Goal: Task Accomplishment & Management: Use online tool/utility

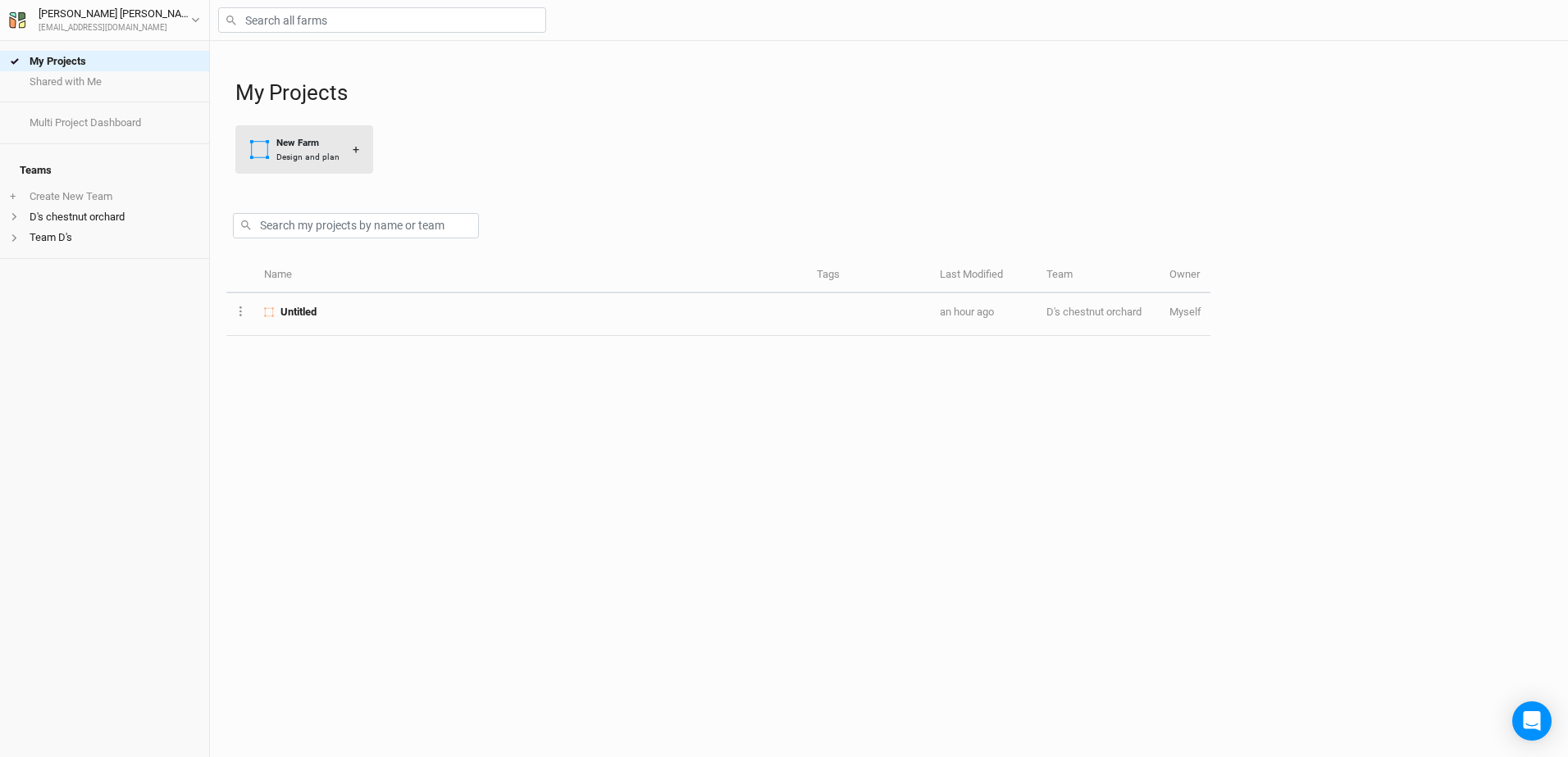
click at [301, 145] on div "New Farm" at bounding box center [307, 142] width 63 height 14
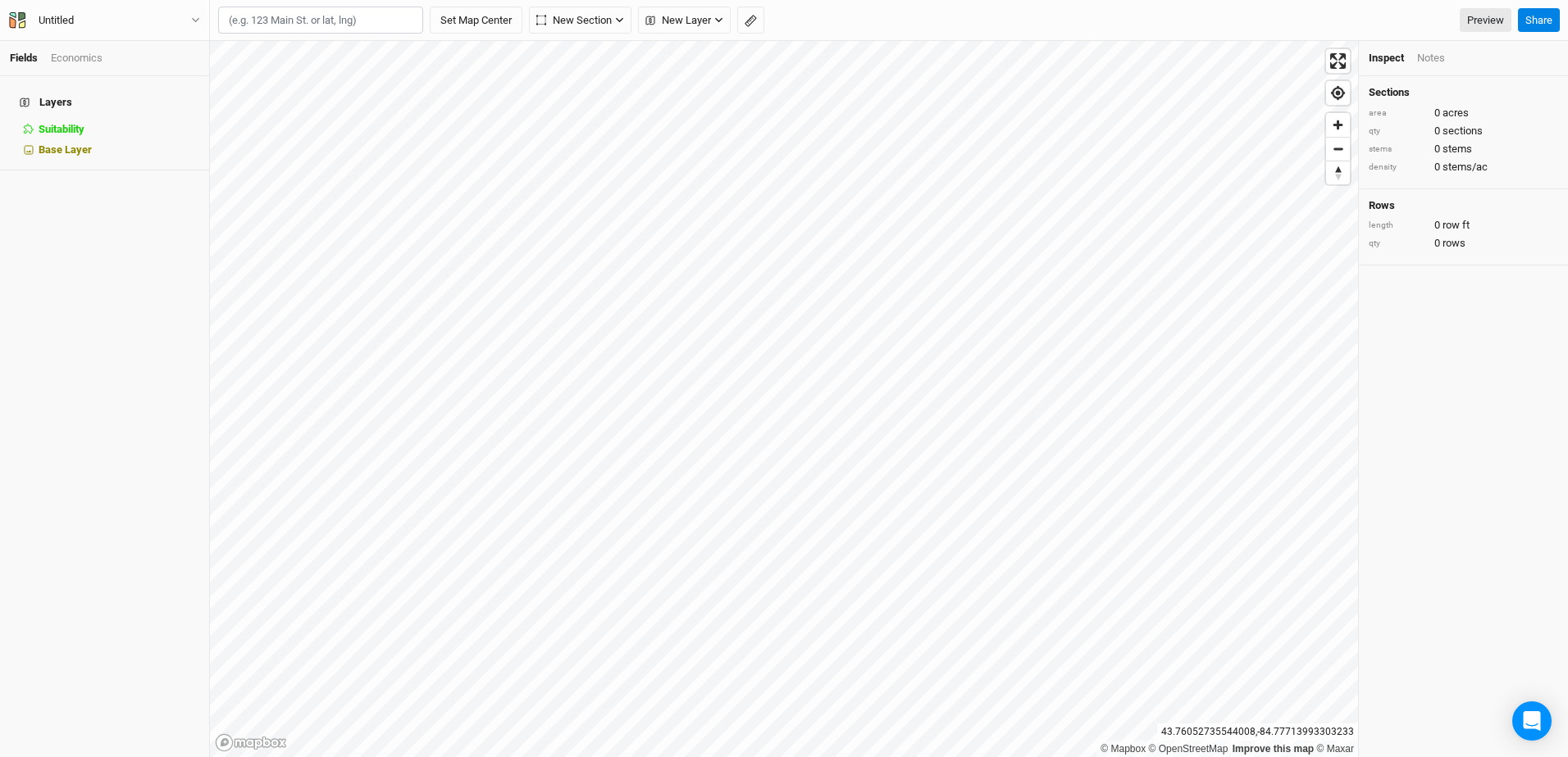
click at [965, 756] on html "Fields Economics Layers Suitability hide Base Layer Untitled Back Project Setti…" at bounding box center [784, 378] width 1568 height 757
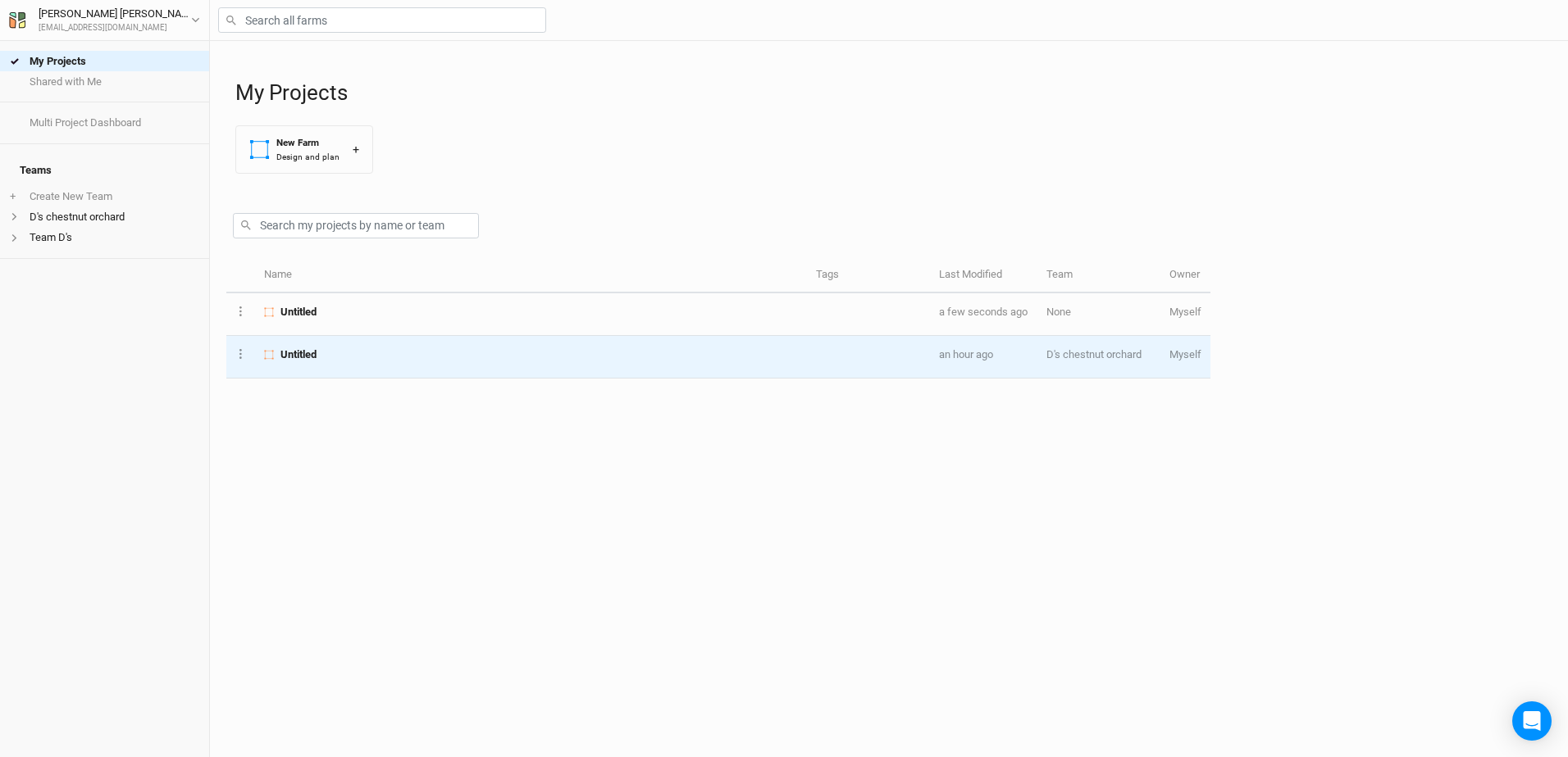
click at [293, 359] on span "Untitled" at bounding box center [298, 354] width 36 height 15
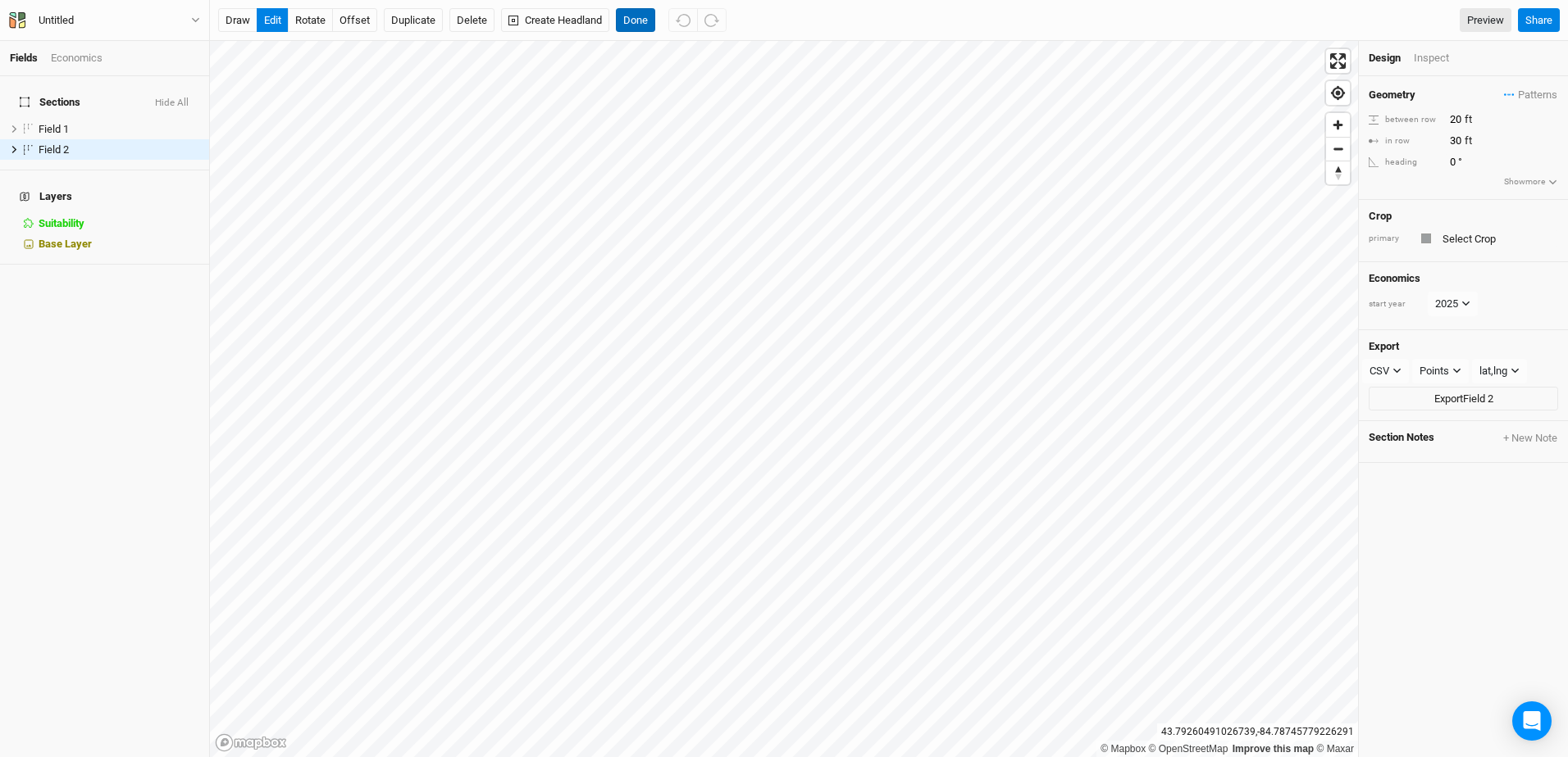
click at [637, 17] on button "Done" at bounding box center [635, 21] width 39 height 25
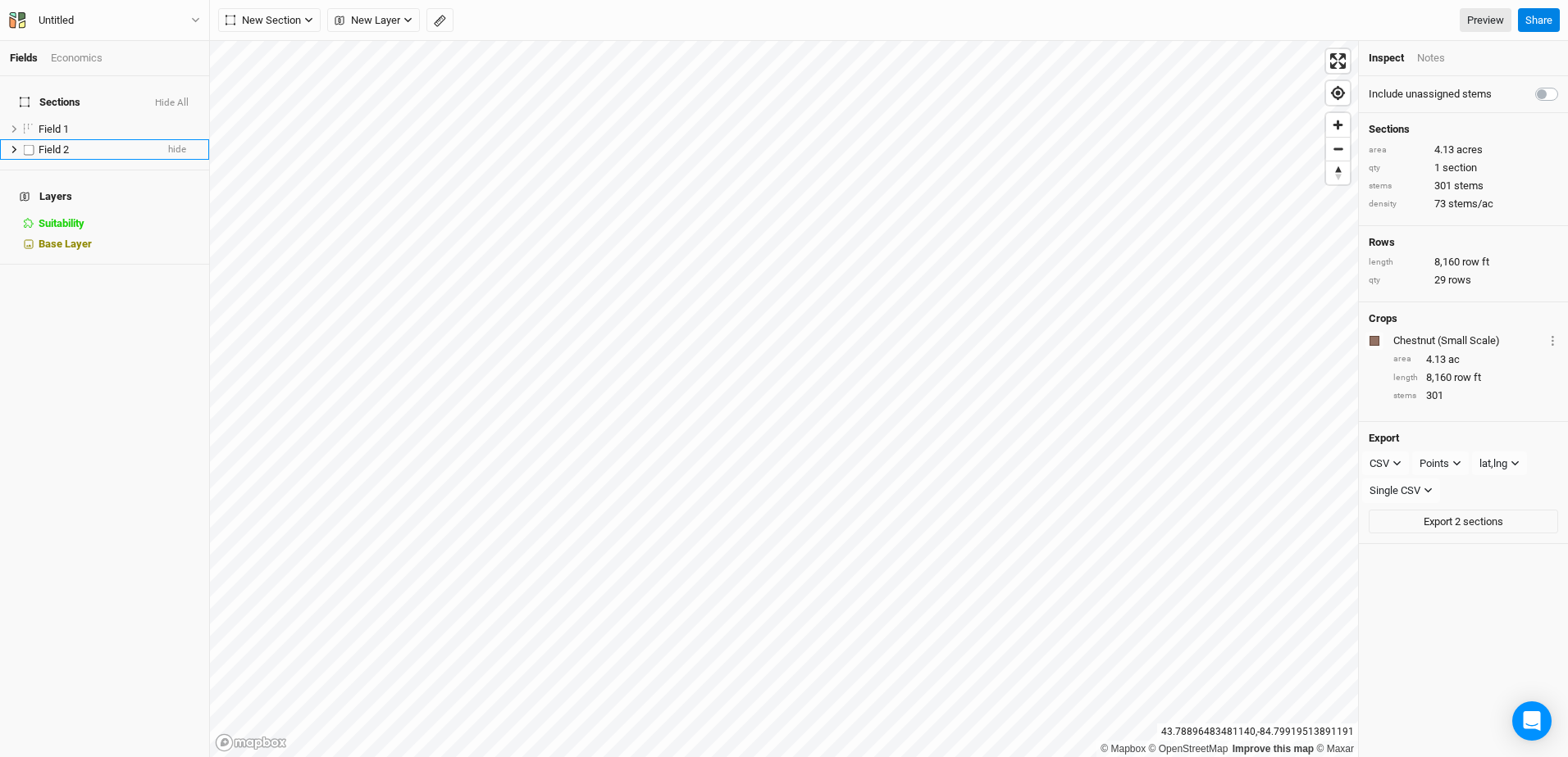
click at [56, 143] on span "Field 2" at bounding box center [53, 149] width 31 height 12
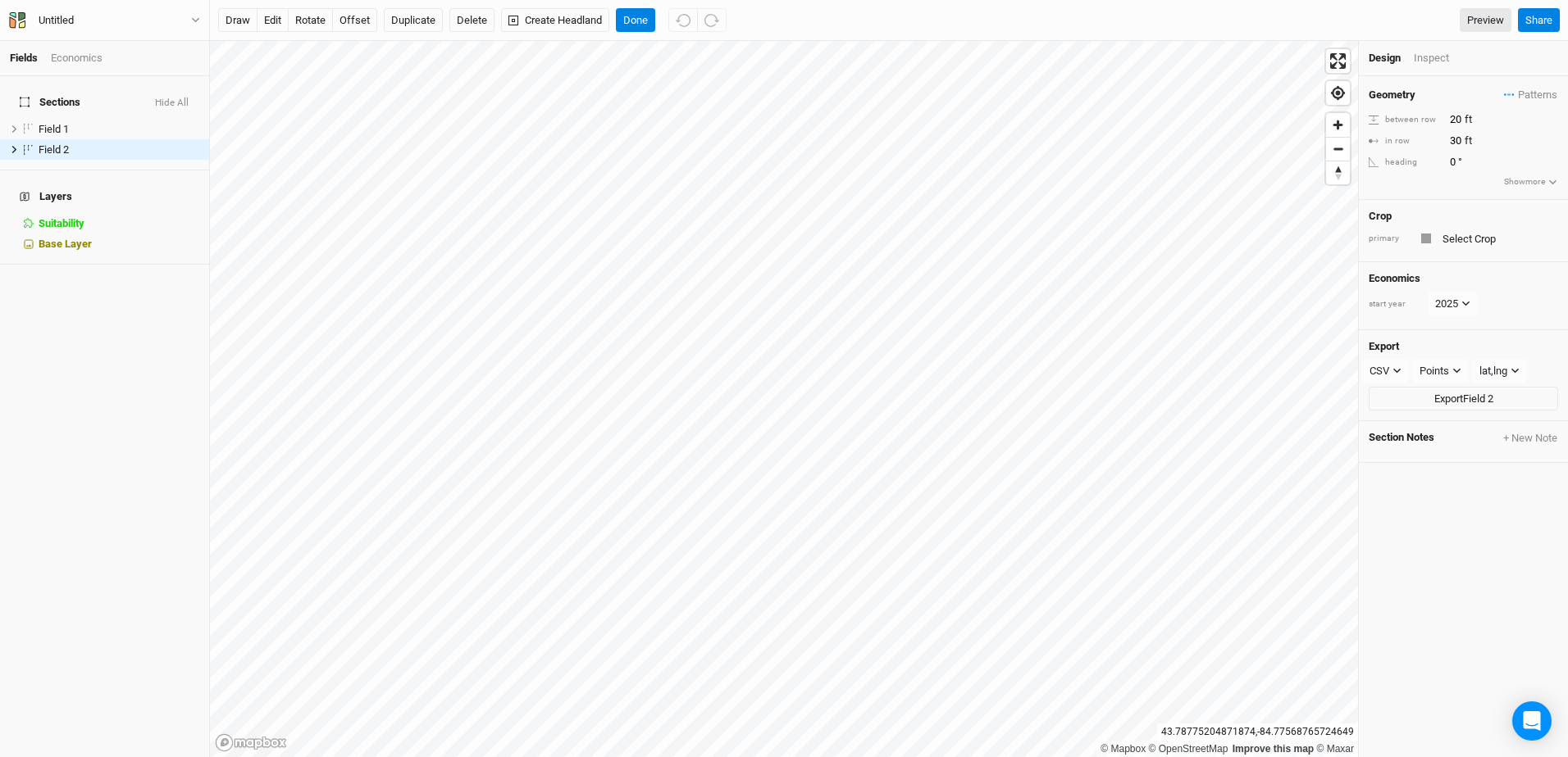
click at [1548, 180] on icon "button" at bounding box center [1552, 182] width 9 height 9
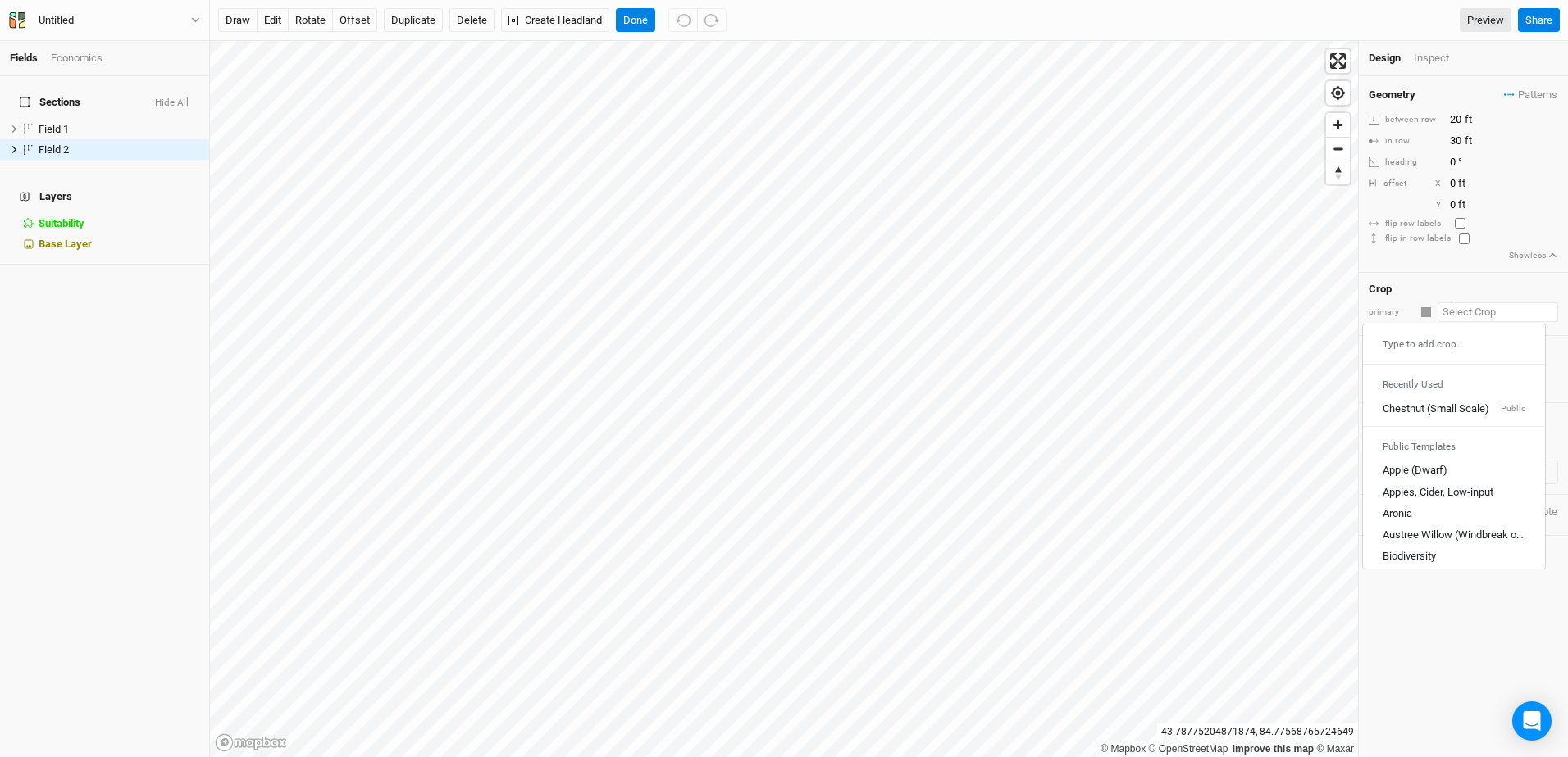
click at [1465, 315] on input "text" at bounding box center [1497, 312] width 120 height 20
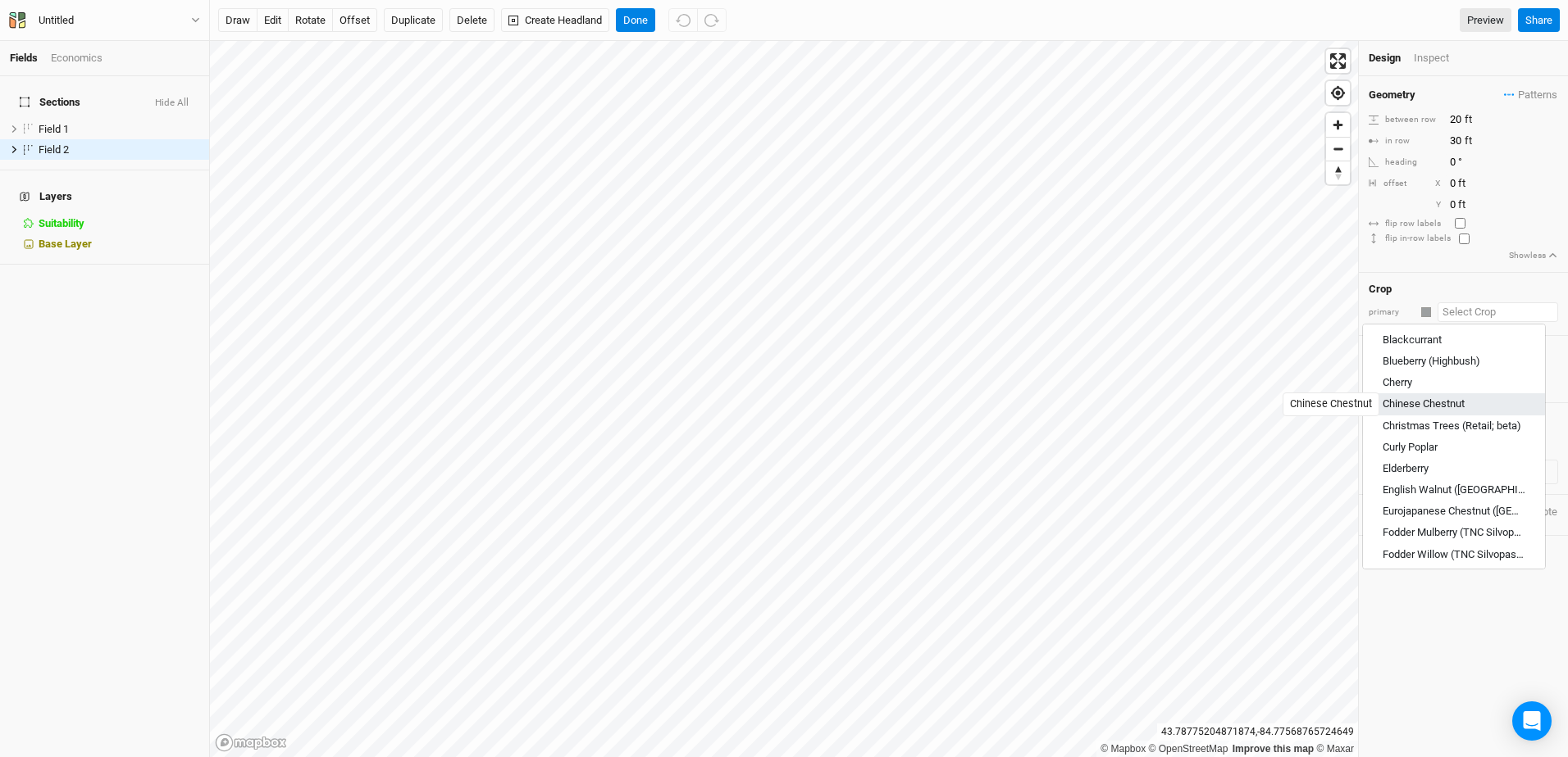
click at [1411, 402] on div "Chinese Chestnut" at bounding box center [1423, 404] width 82 height 15
type input "Chinese Chestnut"
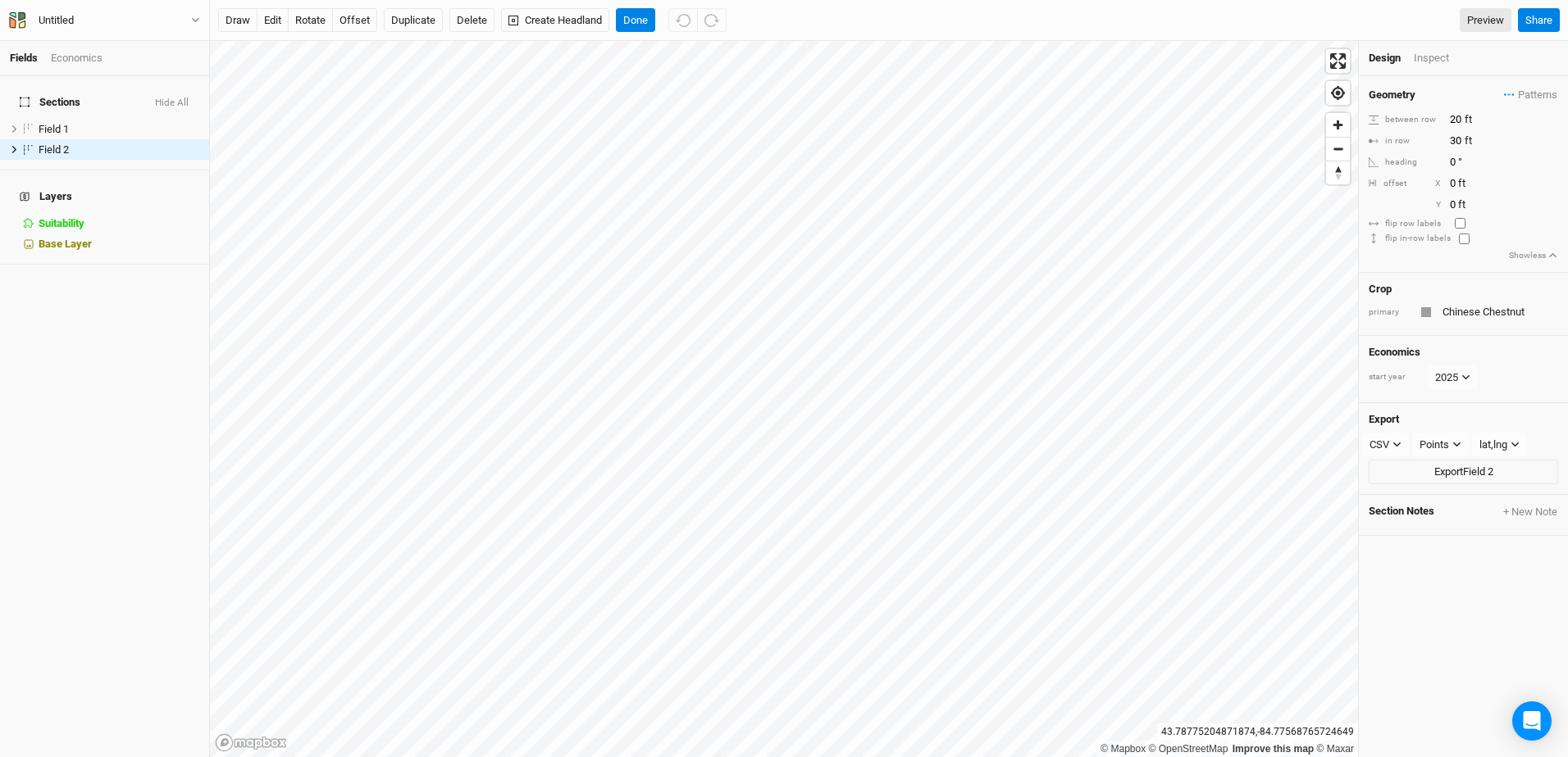
type input "20"
click at [277, 25] on button "edit" at bounding box center [273, 21] width 32 height 25
click at [415, 26] on button "Duplicate" at bounding box center [413, 21] width 59 height 25
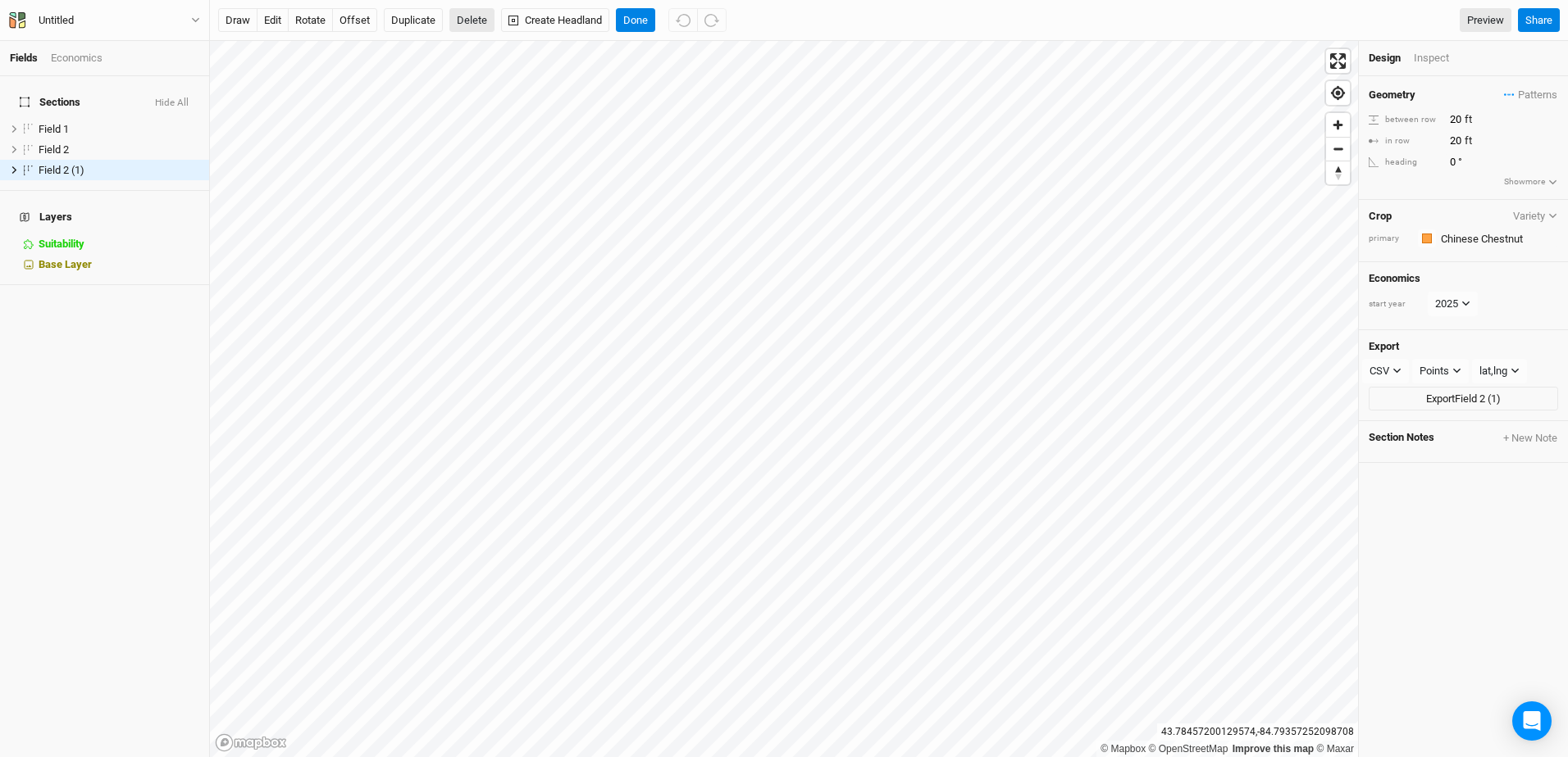
click at [466, 14] on button "Delete" at bounding box center [472, 21] width 45 height 25
click at [466, 14] on button "Cancel" at bounding box center [444, 21] width 46 height 25
click at [466, 14] on button "Delete" at bounding box center [472, 21] width 45 height 25
click at [505, 20] on button "Confirm" at bounding box center [499, 21] width 51 height 25
click at [477, 15] on button "Delete" at bounding box center [472, 21] width 45 height 25
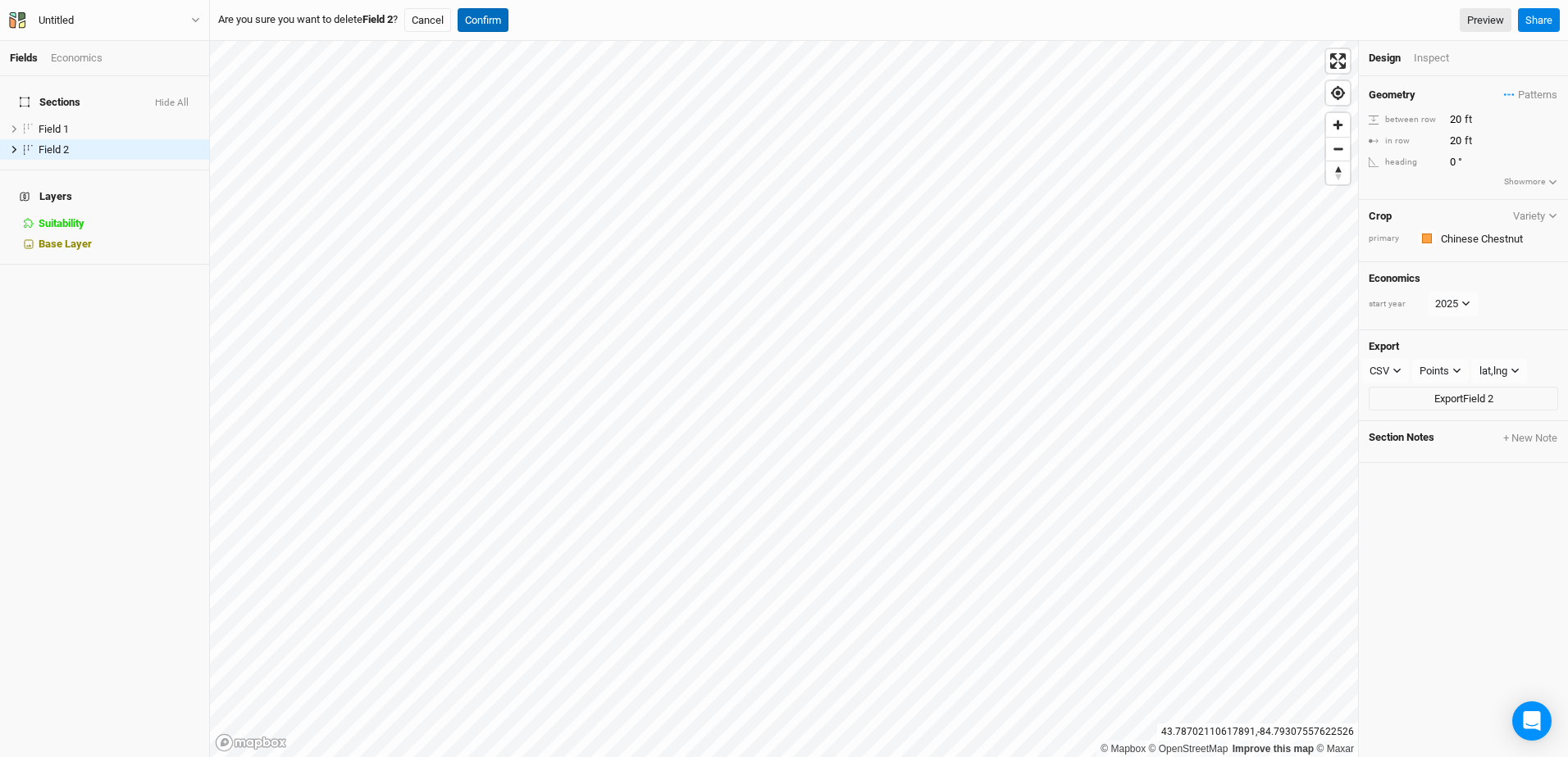
click at [491, 23] on button "Confirm" at bounding box center [482, 21] width 51 height 25
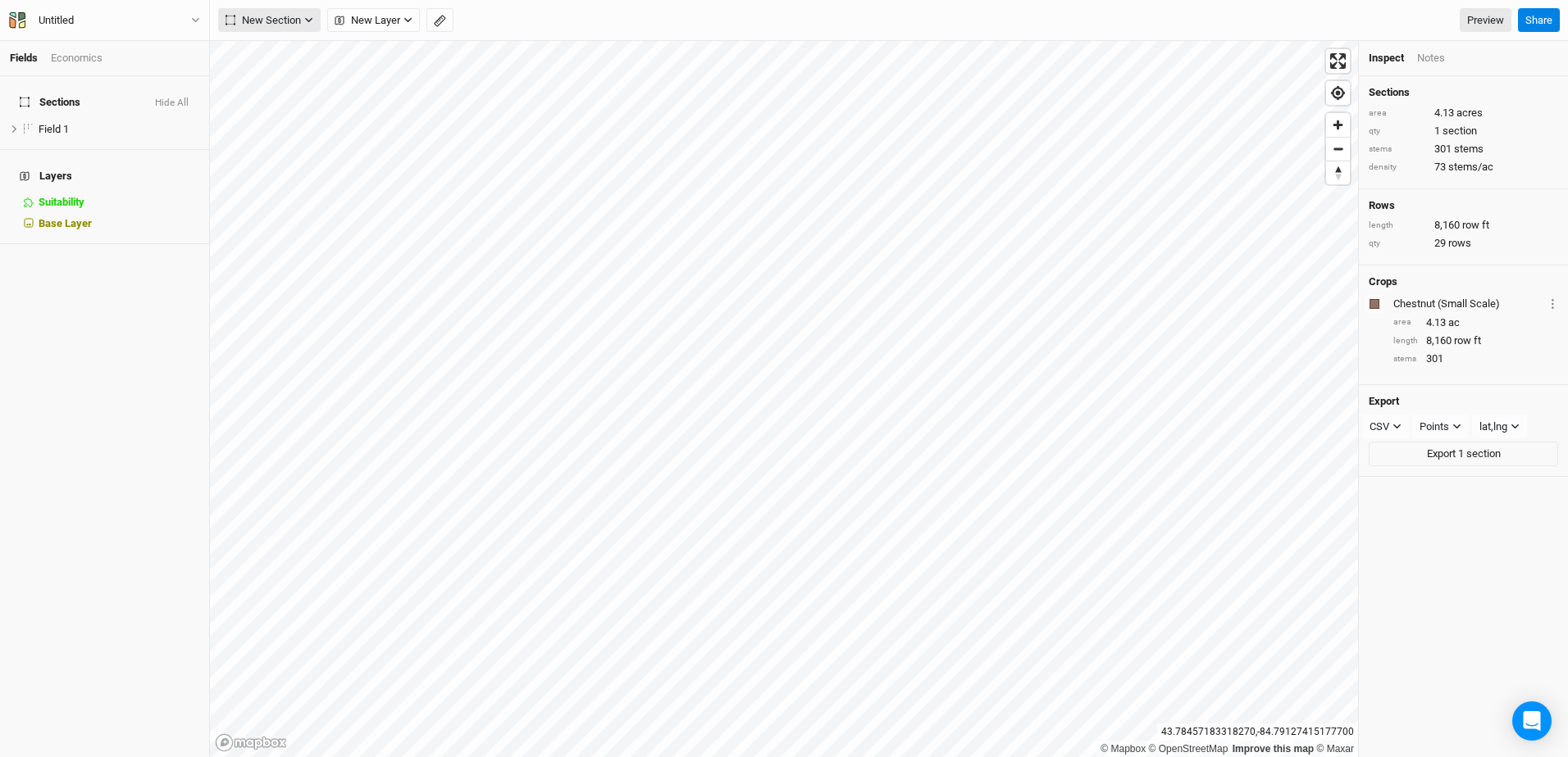
click at [304, 17] on icon "button" at bounding box center [308, 20] width 9 height 9
click at [269, 52] on div "Grid" at bounding box center [266, 53] width 25 height 19
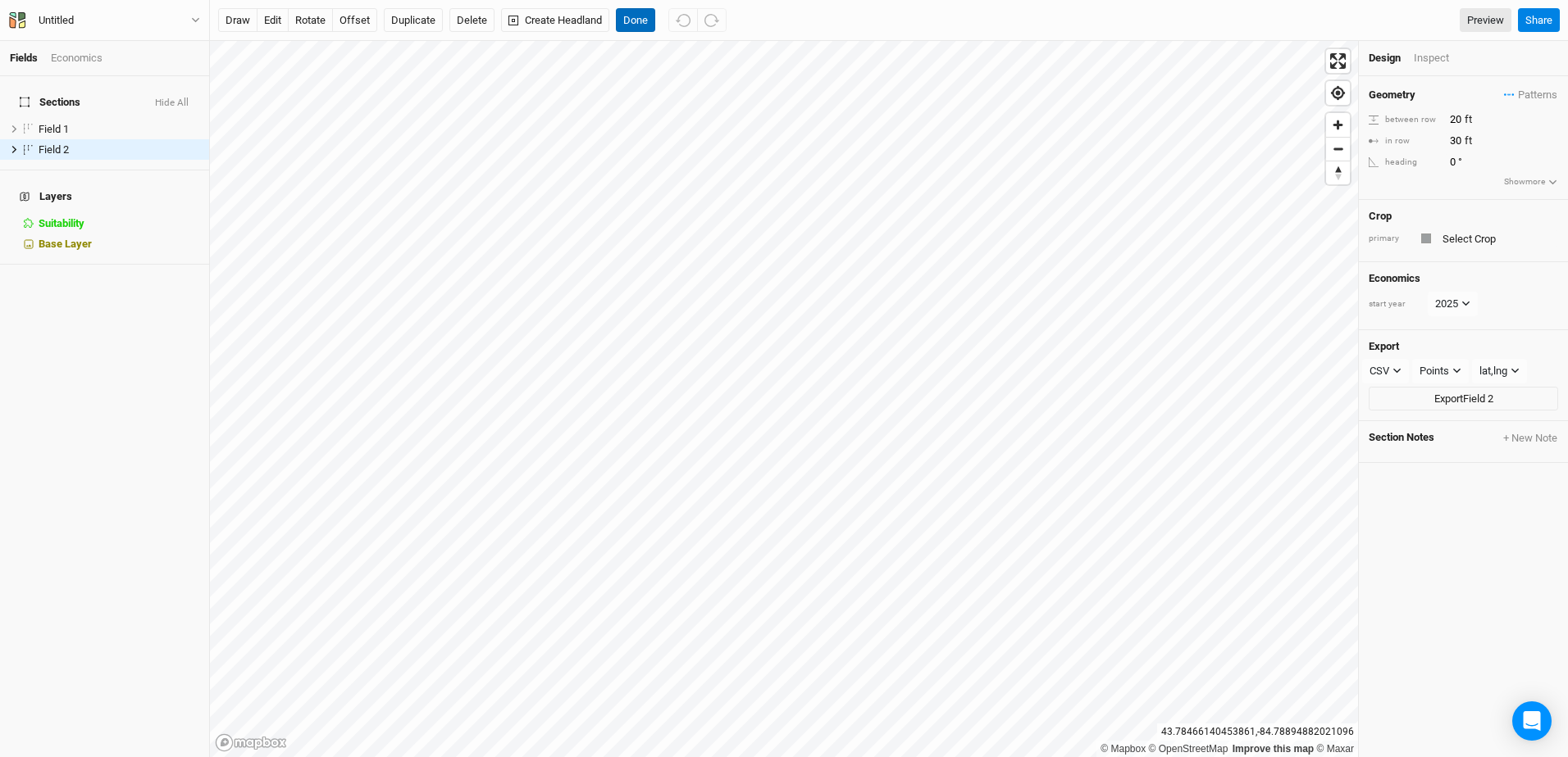
click at [643, 22] on button "Done" at bounding box center [635, 21] width 39 height 25
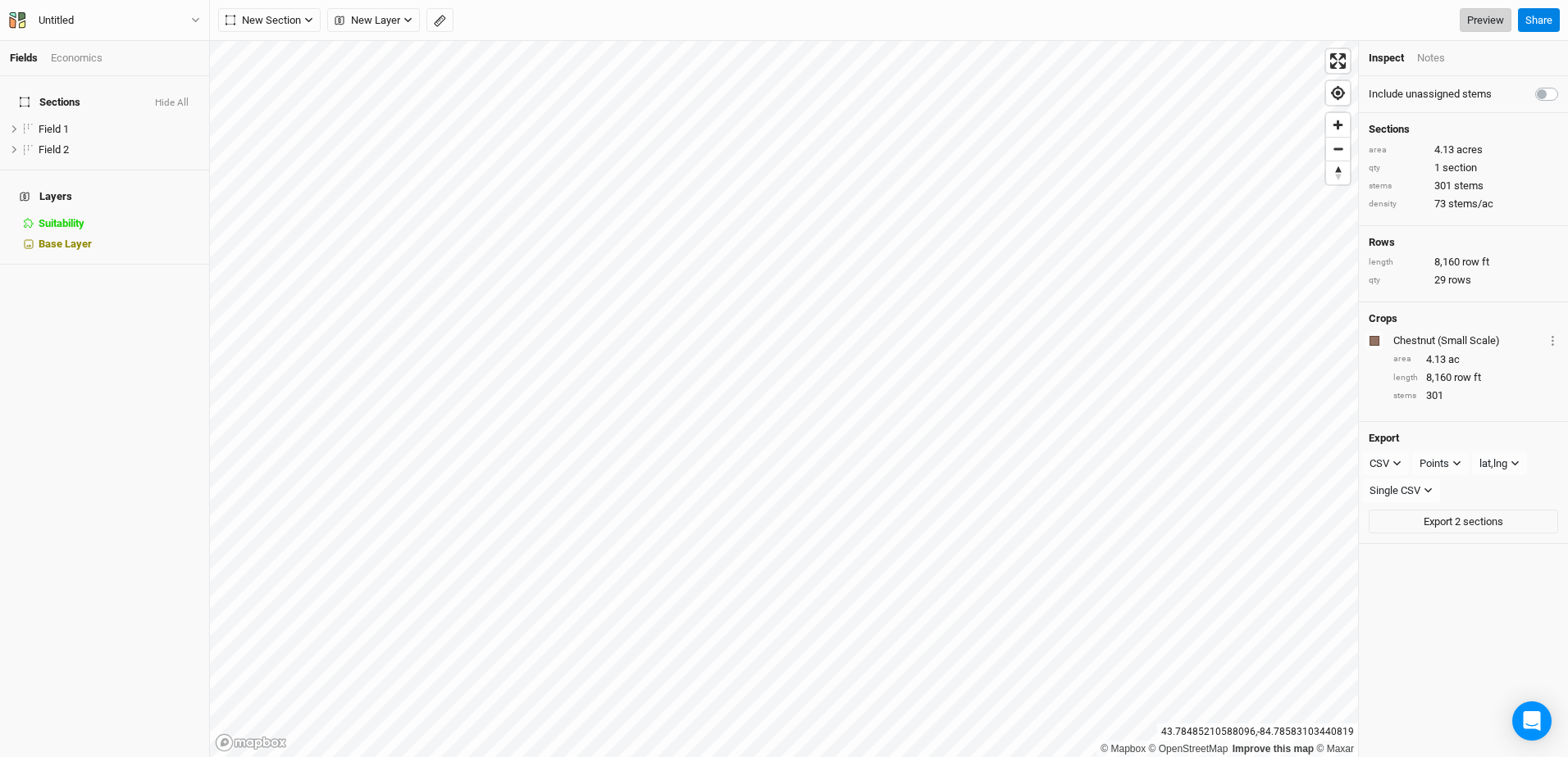
click at [1481, 21] on link "Preview" at bounding box center [1485, 21] width 51 height 25
click at [43, 143] on span "Field 2" at bounding box center [53, 149] width 31 height 12
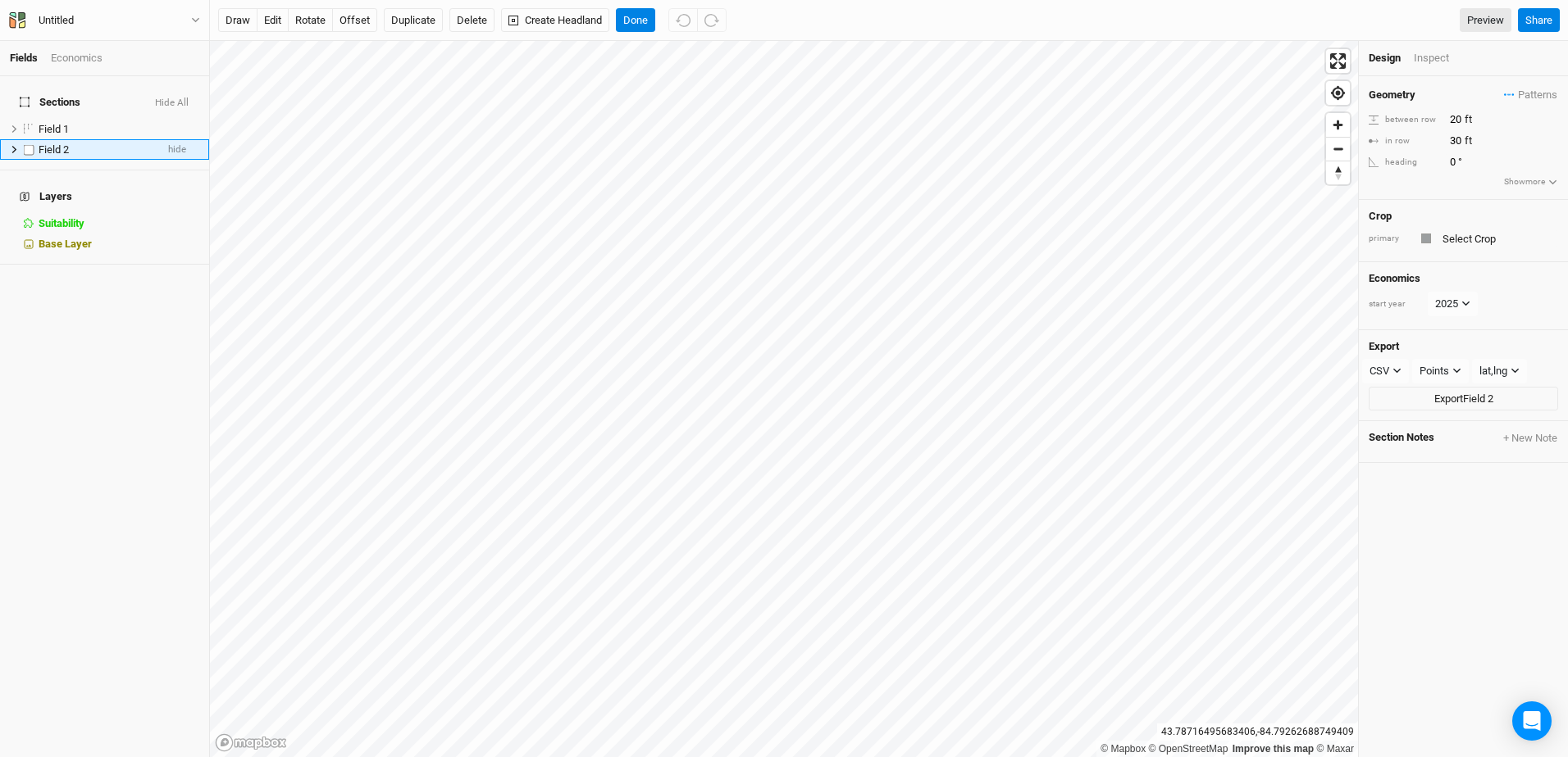
click at [28, 139] on label at bounding box center [29, 149] width 21 height 21
click at [28, 144] on input "checkbox" at bounding box center [29, 149] width 11 height 11
checkbox input "true"
click at [38, 120] on label at bounding box center [29, 128] width 21 height 21
click at [35, 123] on input "checkbox" at bounding box center [29, 128] width 11 height 11
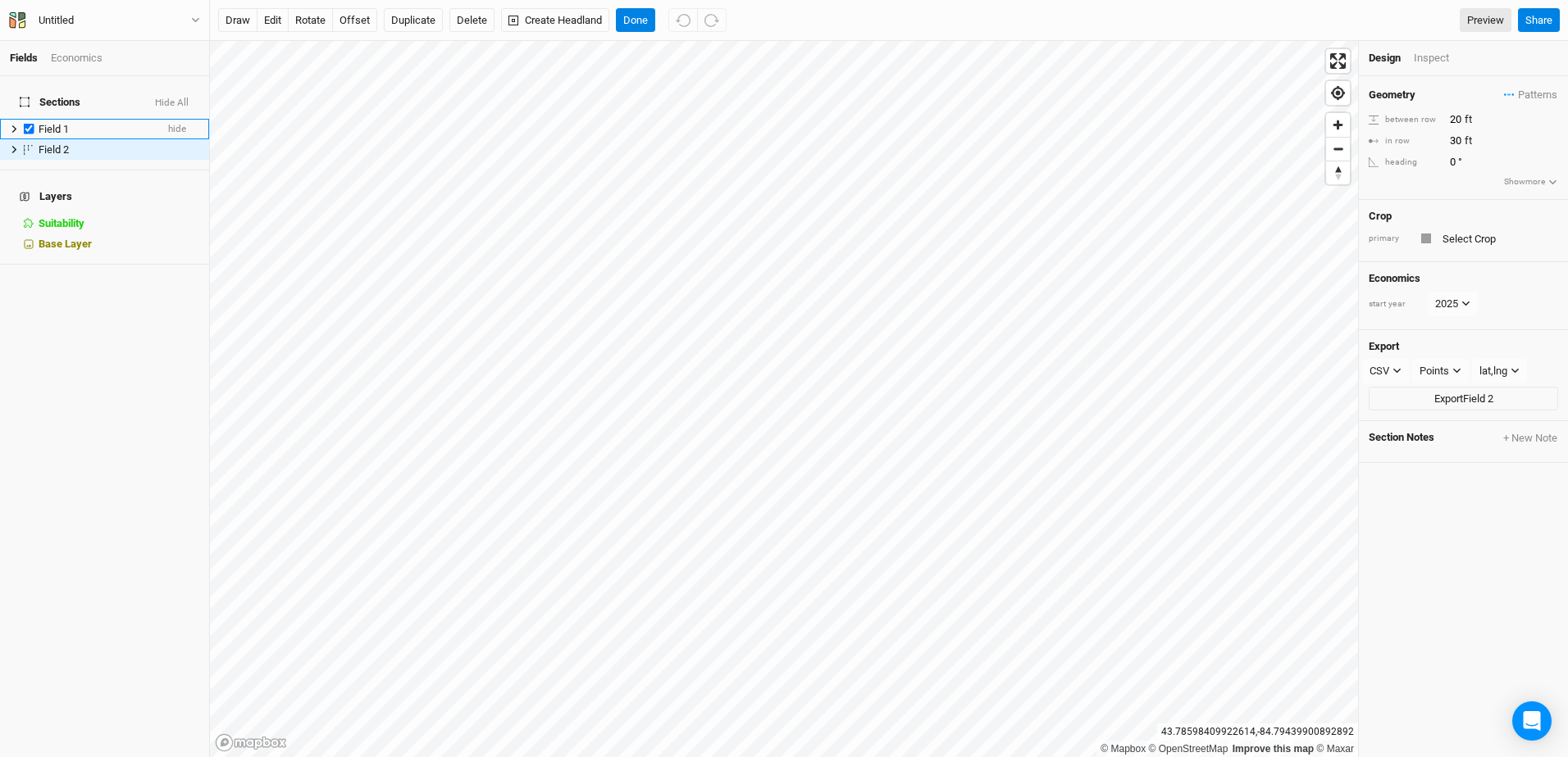
checkbox input "true"
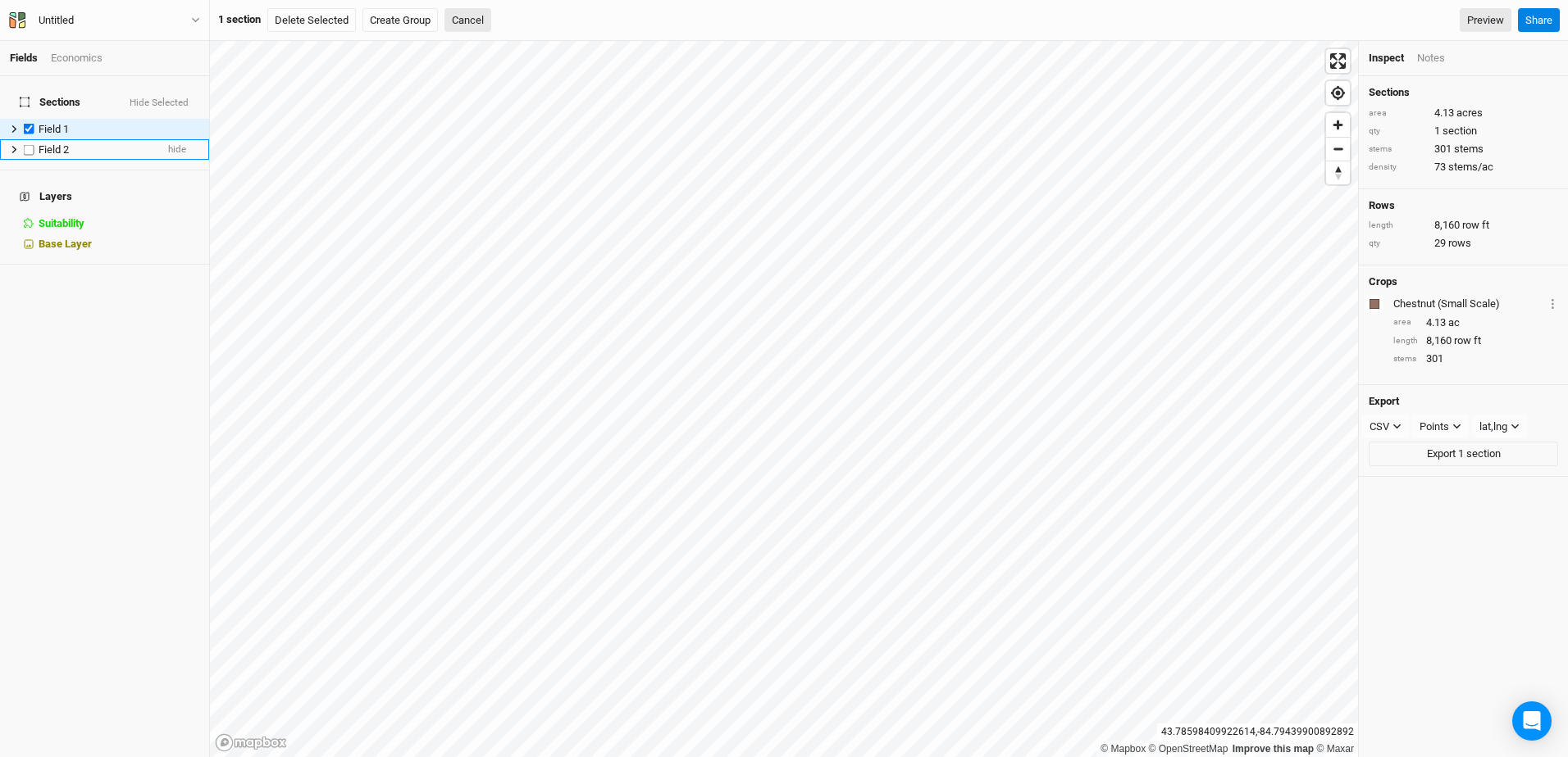
click at [41, 143] on span "Field 2" at bounding box center [53, 149] width 31 height 12
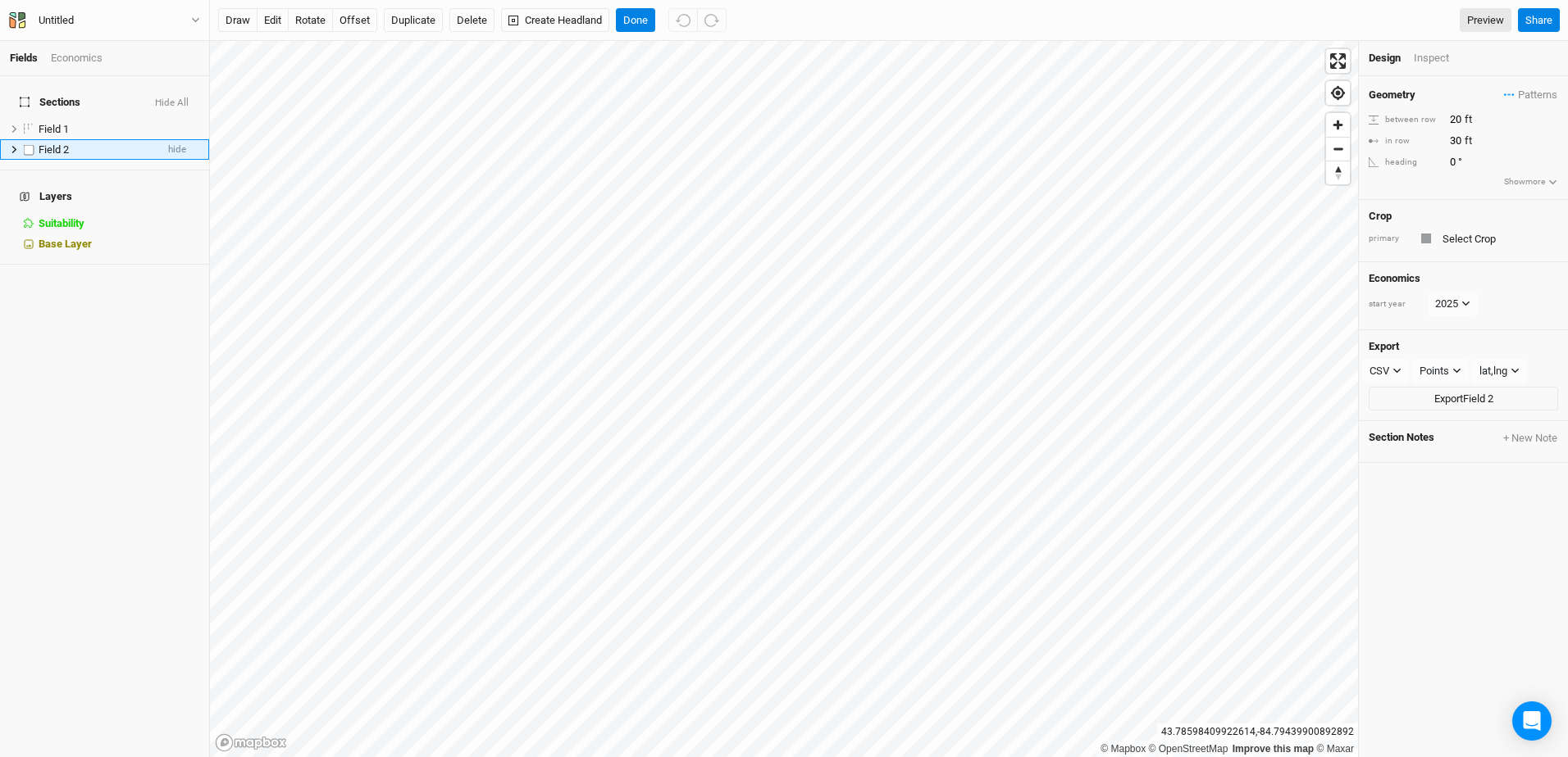
click at [30, 139] on label at bounding box center [29, 149] width 21 height 21
click at [30, 144] on input "checkbox" at bounding box center [29, 149] width 11 height 11
checkbox input "true"
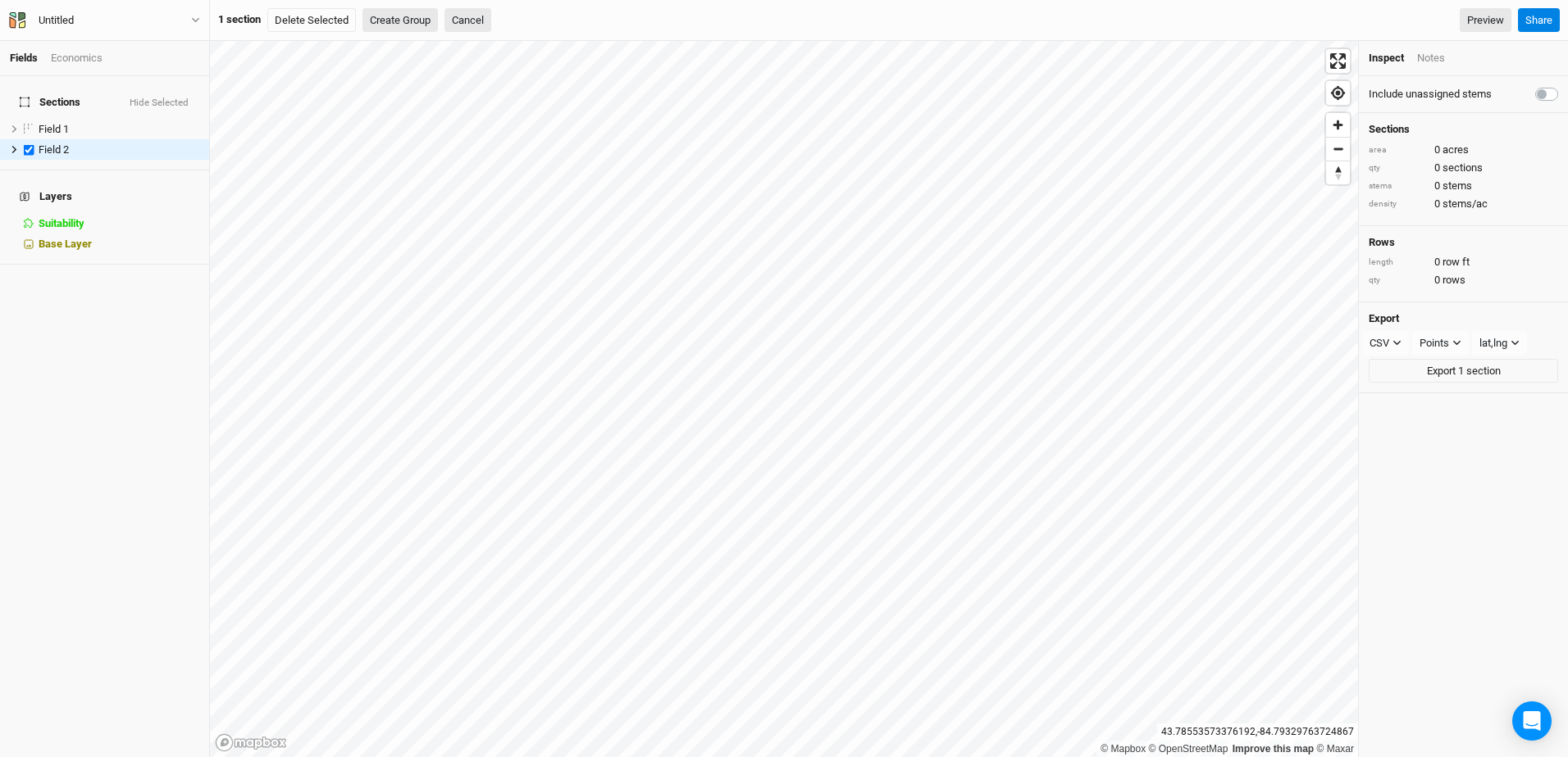
click at [409, 21] on button "Create Group" at bounding box center [399, 21] width 75 height 25
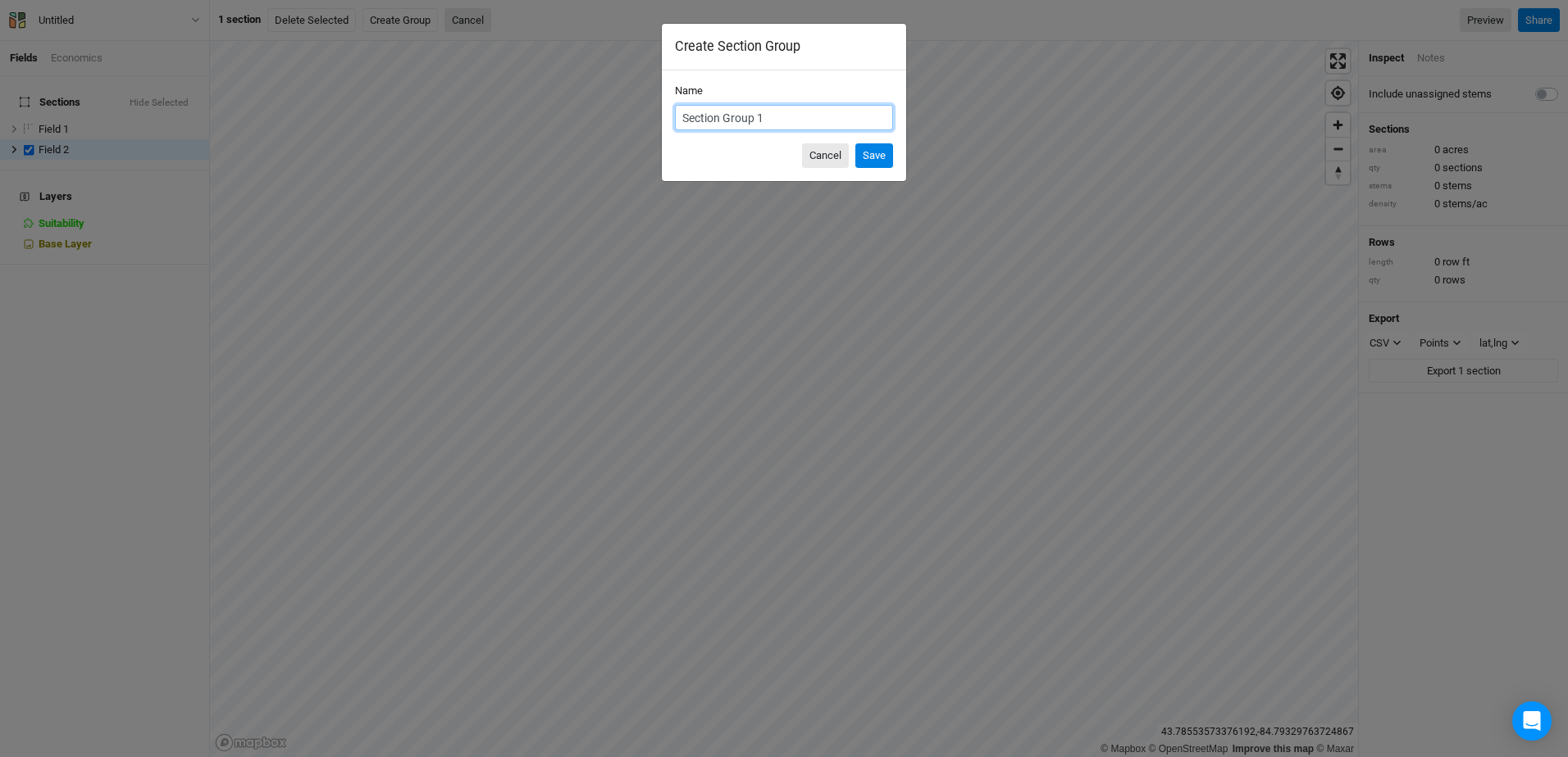
click at [821, 152] on button "Cancel" at bounding box center [825, 156] width 46 height 25
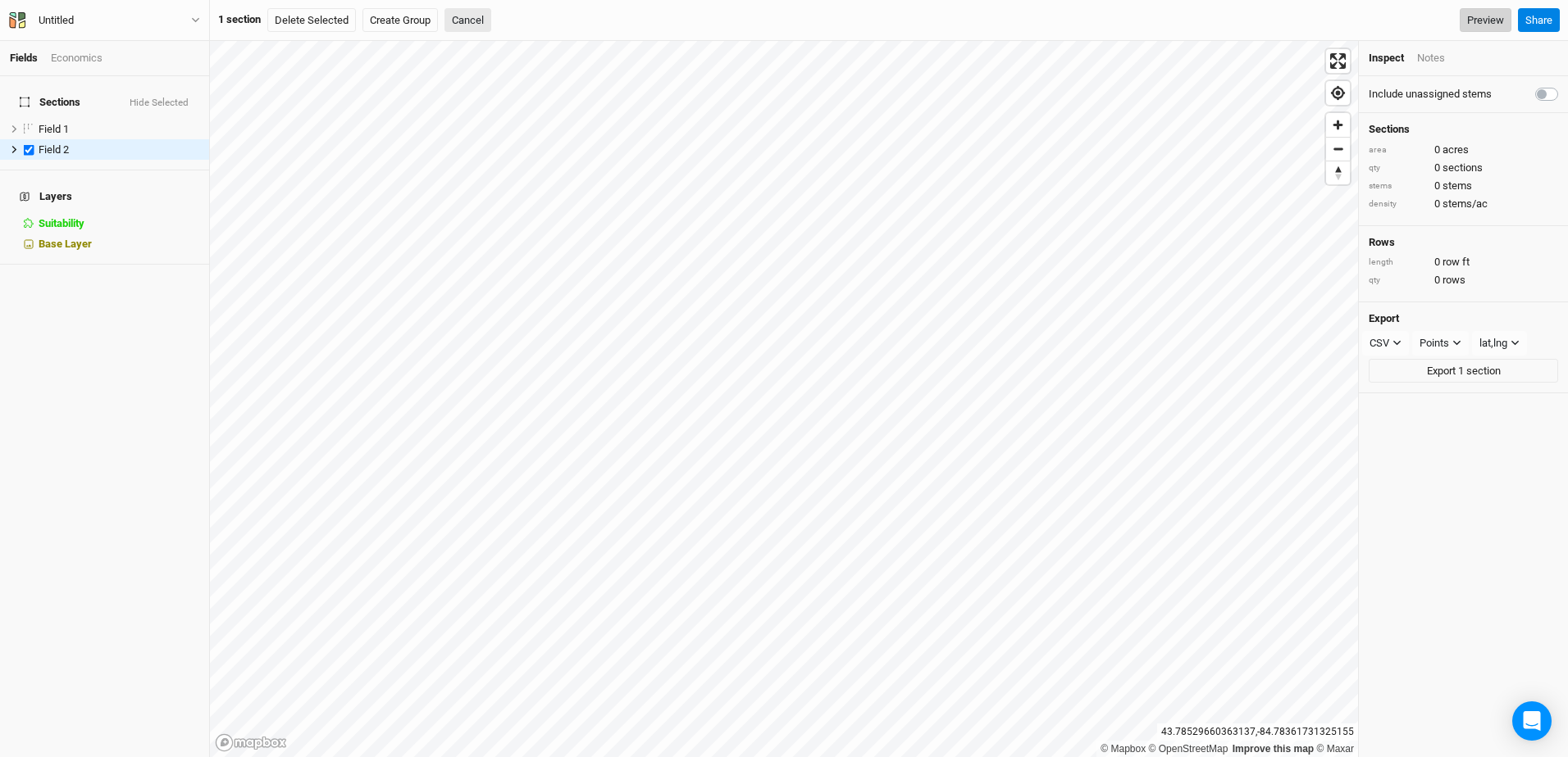
click at [1487, 19] on link "Preview" at bounding box center [1485, 21] width 51 height 25
click at [168, 118] on span "hide" at bounding box center [177, 128] width 18 height 21
click at [1565, 84] on label at bounding box center [1565, 84] width 0 height 0
click at [1535, 93] on input "checkbox" at bounding box center [1541, 93] width 13 height 17
click at [1483, 21] on link "Preview" at bounding box center [1485, 21] width 51 height 25
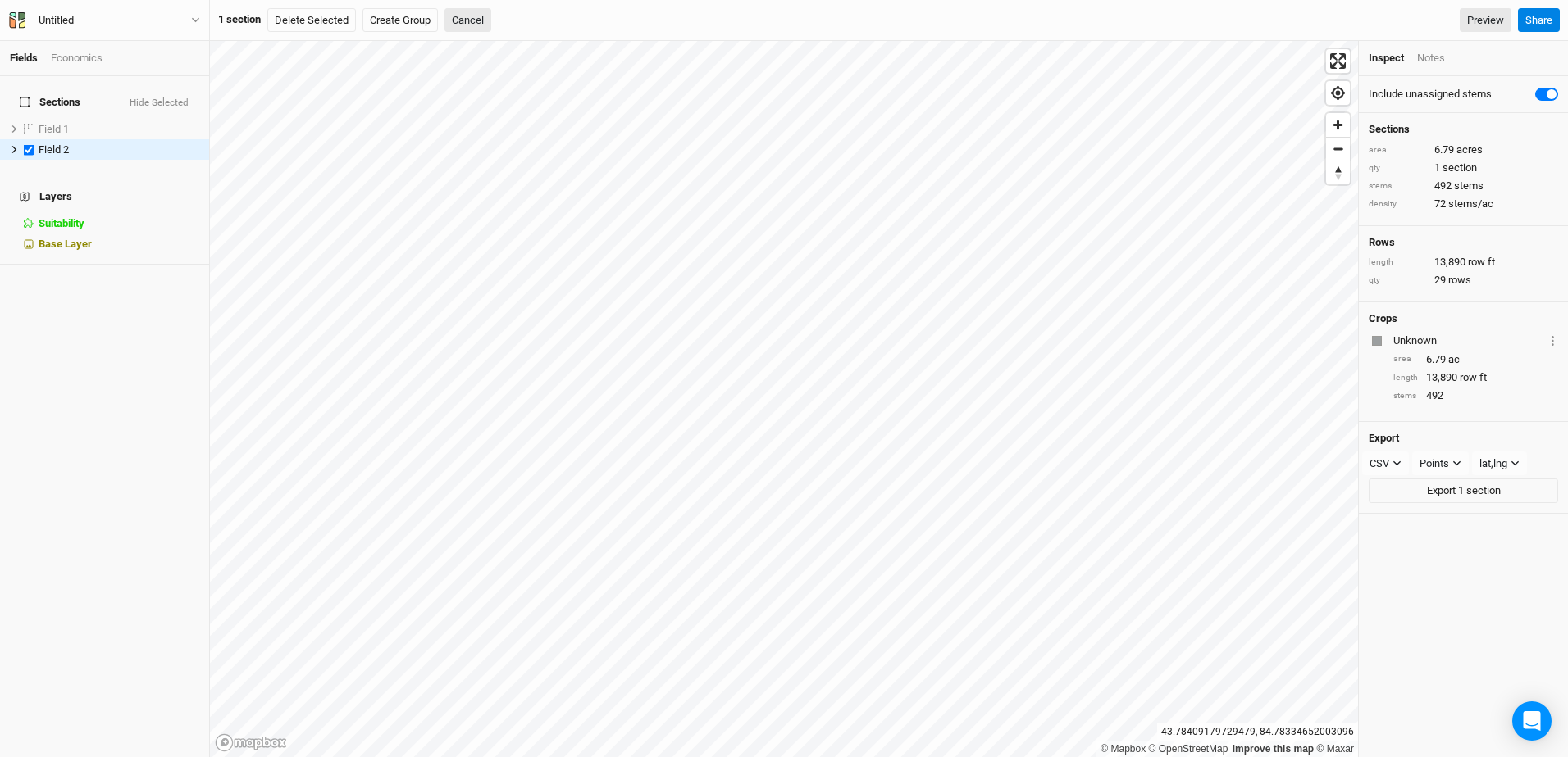
click at [1565, 84] on label at bounding box center [1565, 84] width 0 height 0
click at [1535, 94] on input "checkbox" at bounding box center [1541, 93] width 13 height 17
click at [1565, 84] on label at bounding box center [1565, 84] width 0 height 0
click at [1535, 97] on input "checkbox" at bounding box center [1541, 93] width 13 height 17
checkbox input "true"
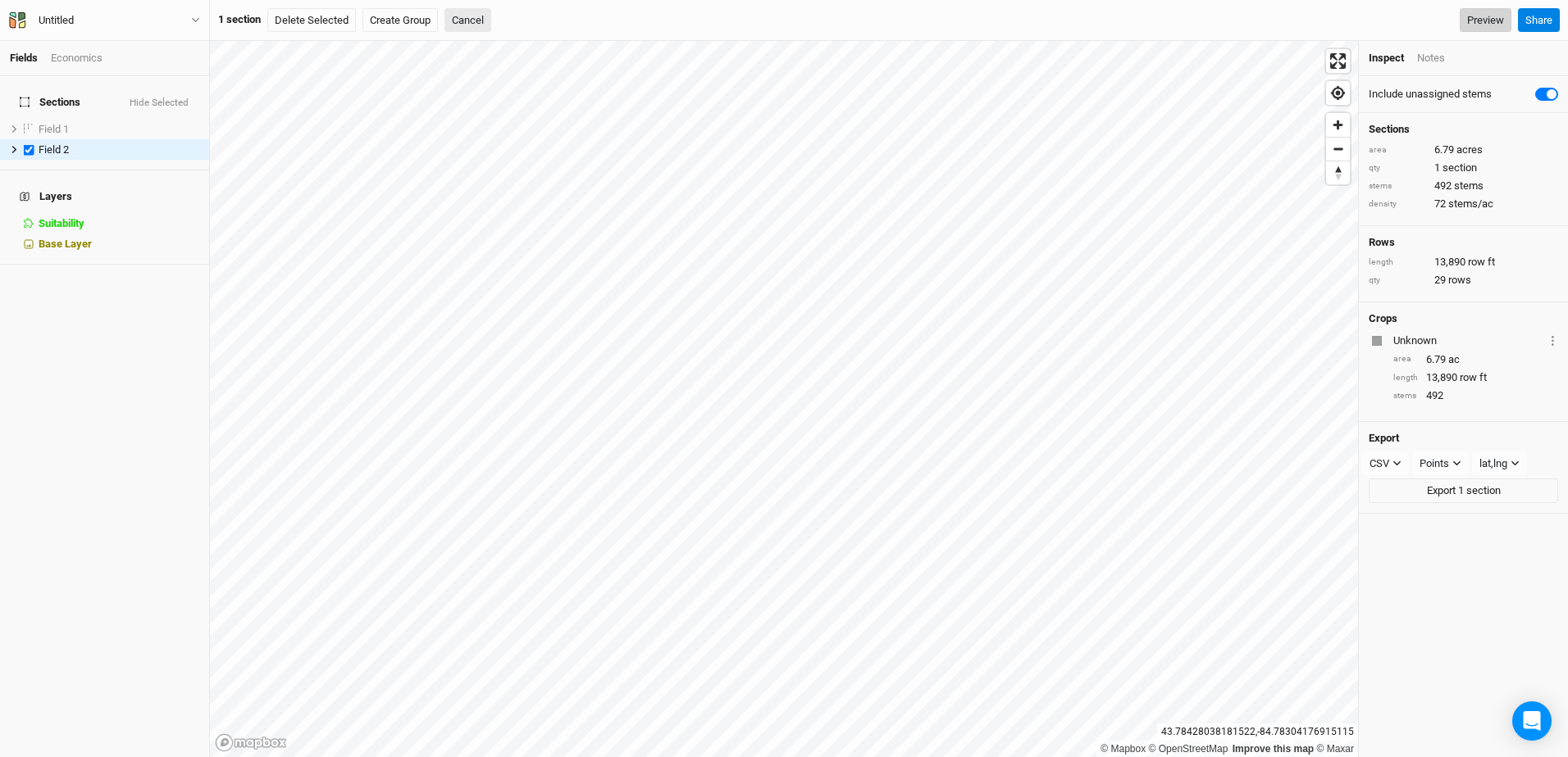
click at [1488, 18] on link "Preview" at bounding box center [1485, 21] width 51 height 25
click at [94, 238] on div "Base Layer" at bounding box center [119, 244] width 161 height 13
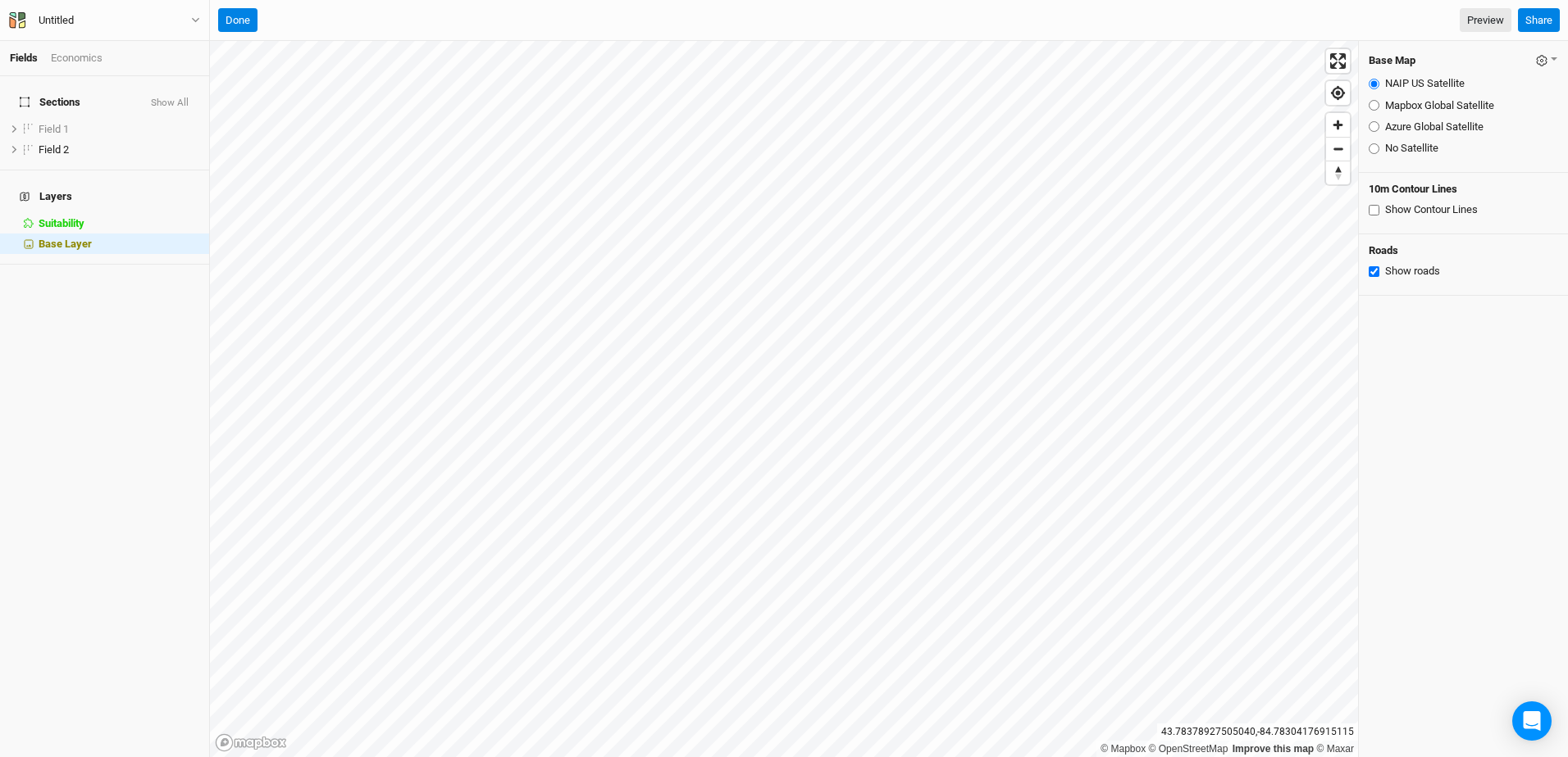
click at [1371, 129] on input "Azure Global Satellite" at bounding box center [1373, 126] width 11 height 11
radio input "true"
click at [1379, 103] on div "Mapbox Global Satellite" at bounding box center [1463, 106] width 190 height 15
click at [1375, 104] on input "Mapbox Global Satellite" at bounding box center [1373, 105] width 11 height 11
radio input "true"
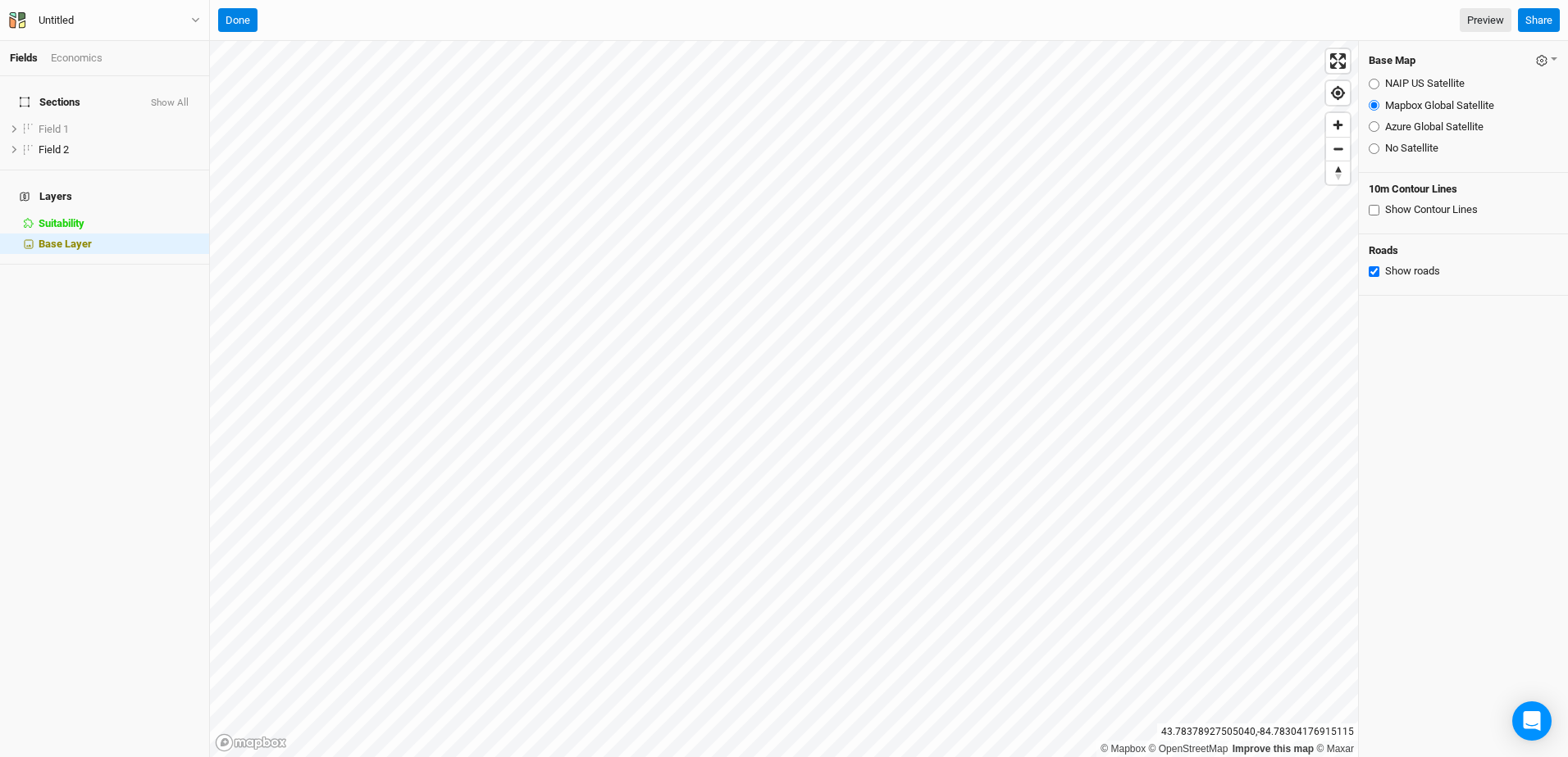
click at [1377, 84] on input "NAIP US Satellite" at bounding box center [1373, 84] width 11 height 11
radio input "true"
click at [1370, 210] on input "Show Contour Lines" at bounding box center [1373, 210] width 11 height 11
checkbox input "true"
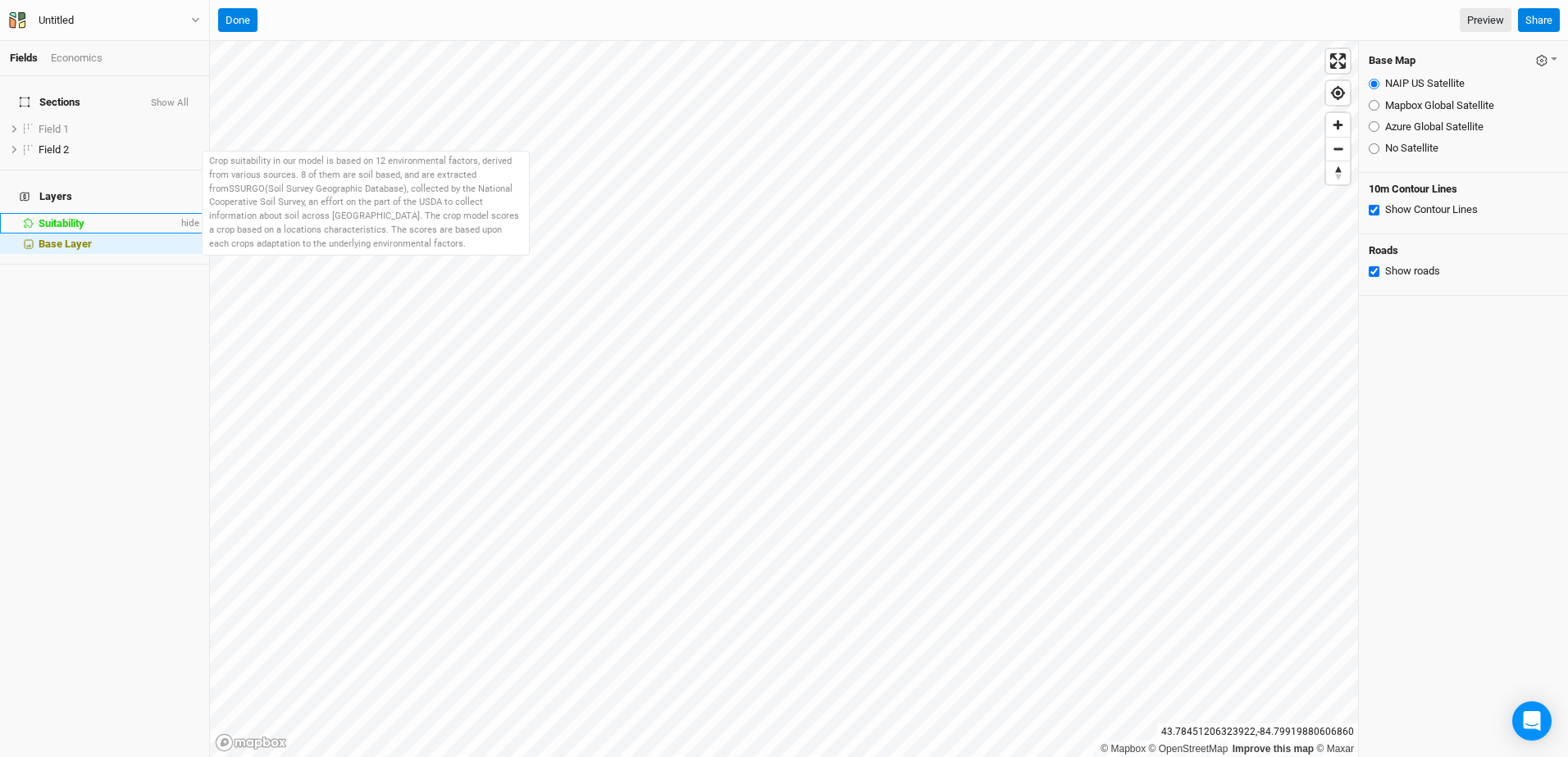
click at [74, 217] on span "Suitability" at bounding box center [60, 223] width 46 height 12
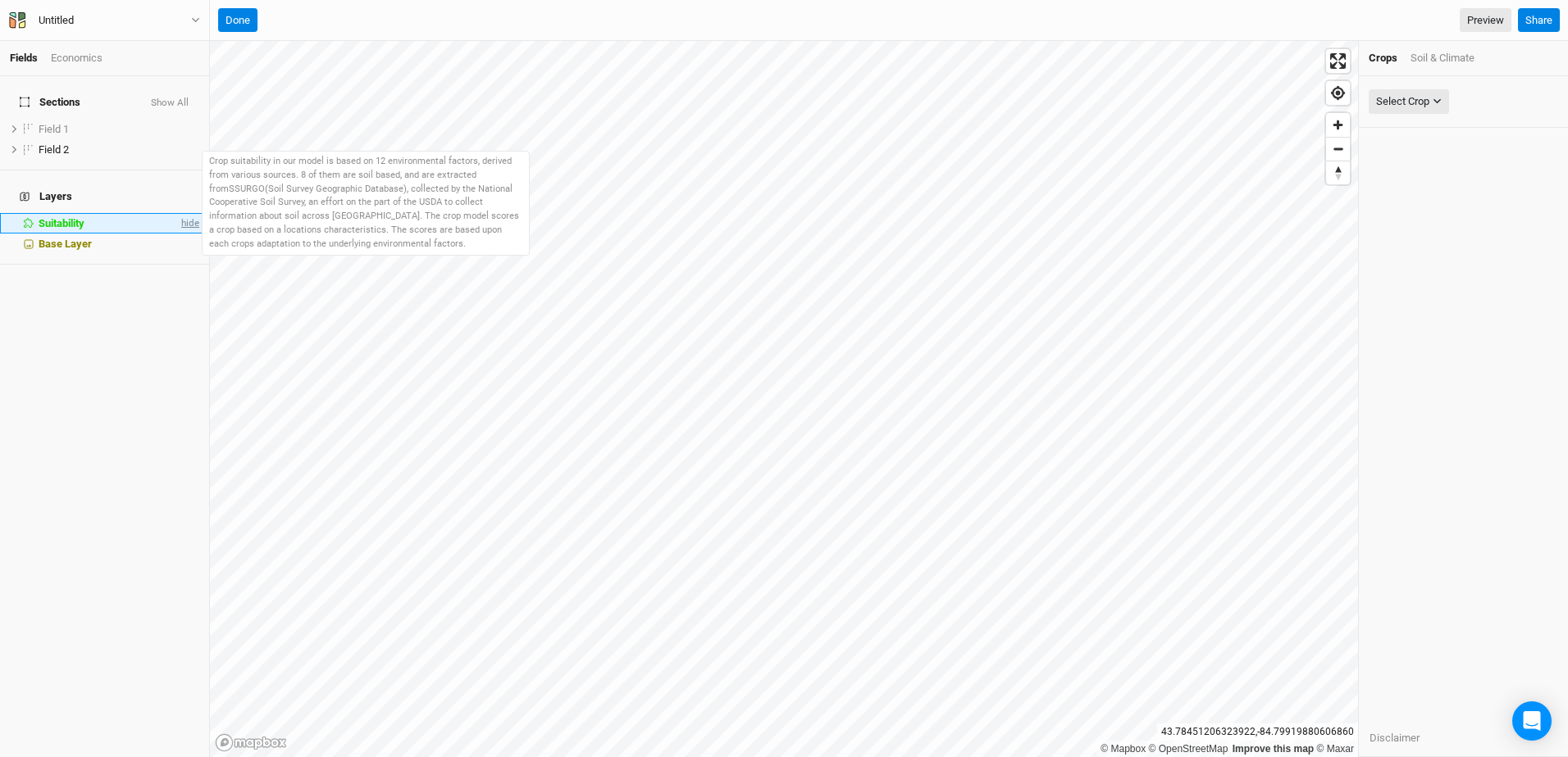
click at [178, 213] on span "hide" at bounding box center [189, 223] width 22 height 21
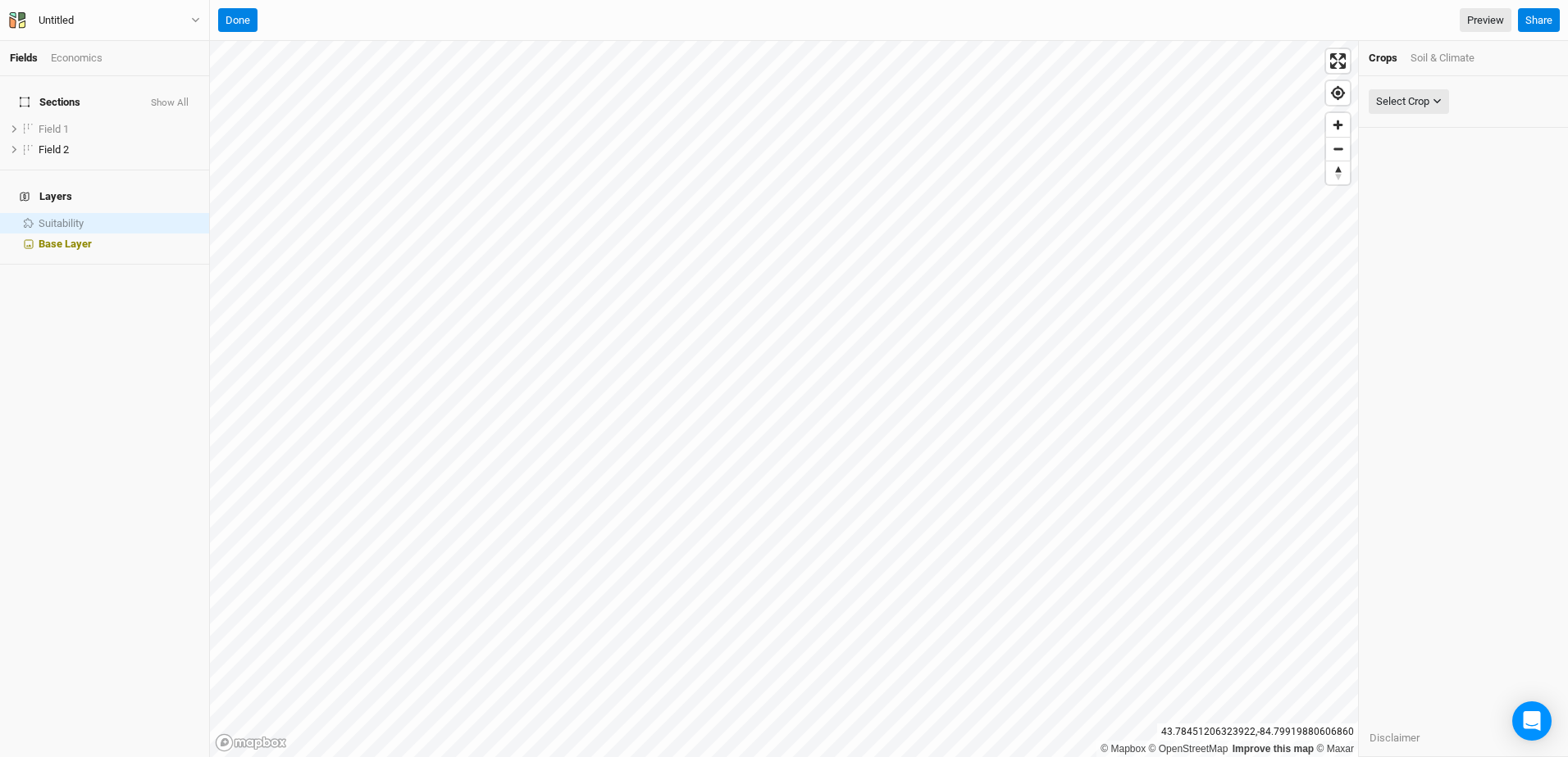
click at [114, 305] on div "Sections Show All Field 1 show Field 2 hide Layers Suitability show Base Layer" at bounding box center [104, 417] width 209 height 681
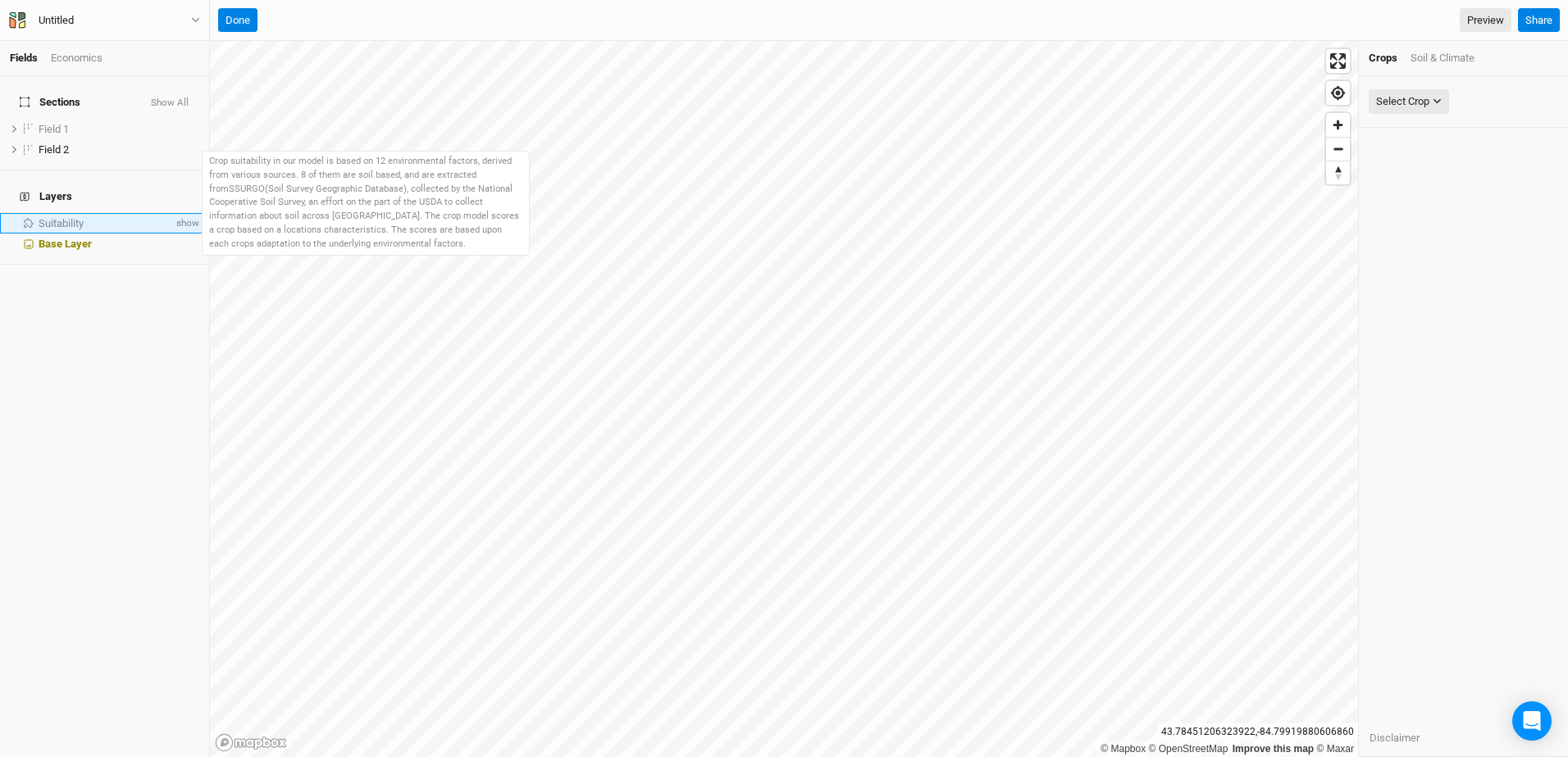
click at [52, 217] on span "Suitability" at bounding box center [60, 223] width 45 height 12
click at [55, 217] on span "Suitability" at bounding box center [60, 223] width 45 height 12
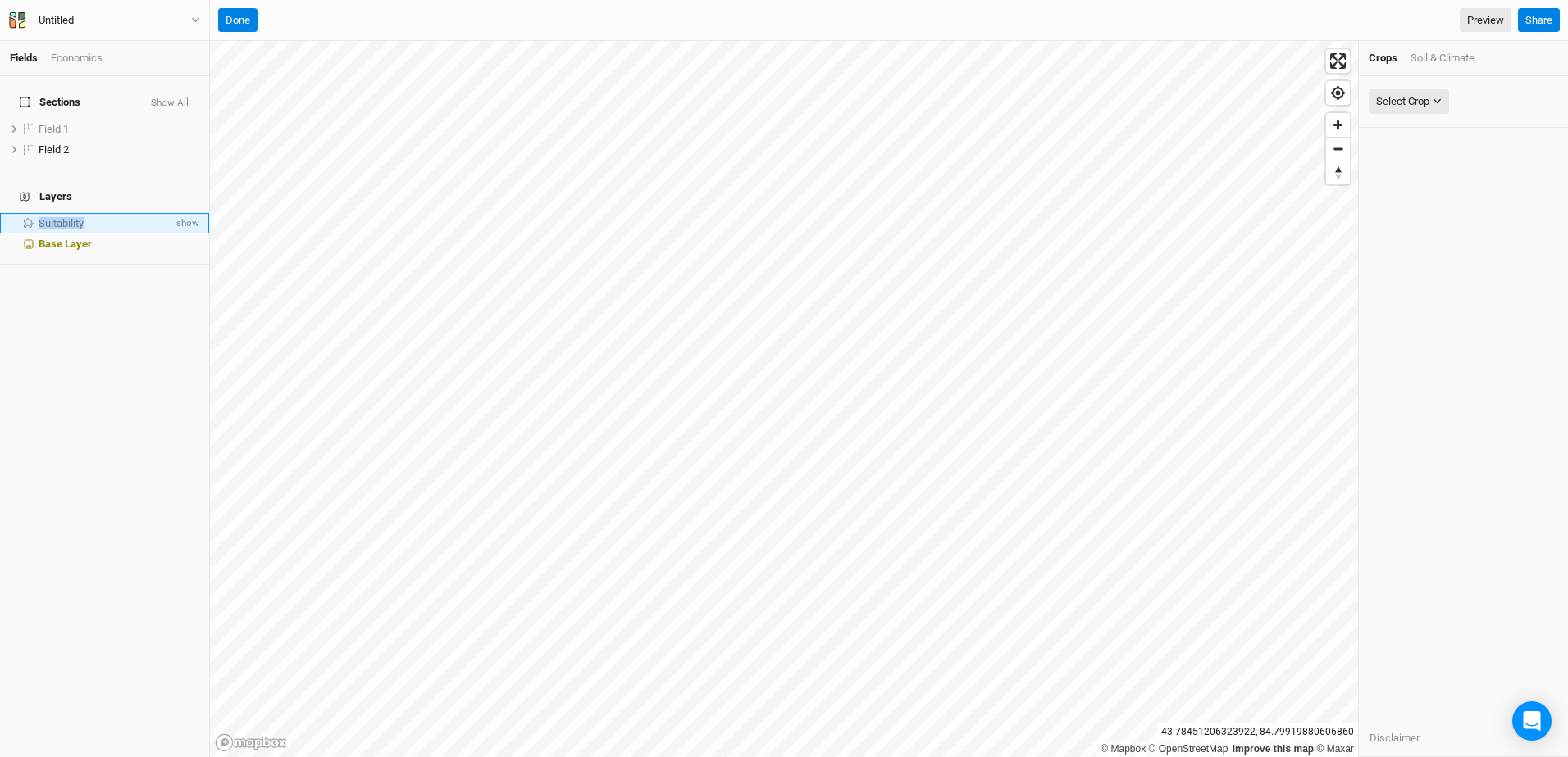
click at [55, 217] on span "Suitability" at bounding box center [60, 223] width 45 height 12
click at [1445, 99] on button "Select Crop" at bounding box center [1408, 102] width 80 height 25
click at [1426, 210] on span "Chinese Chestnuts" at bounding box center [1445, 210] width 112 height 16
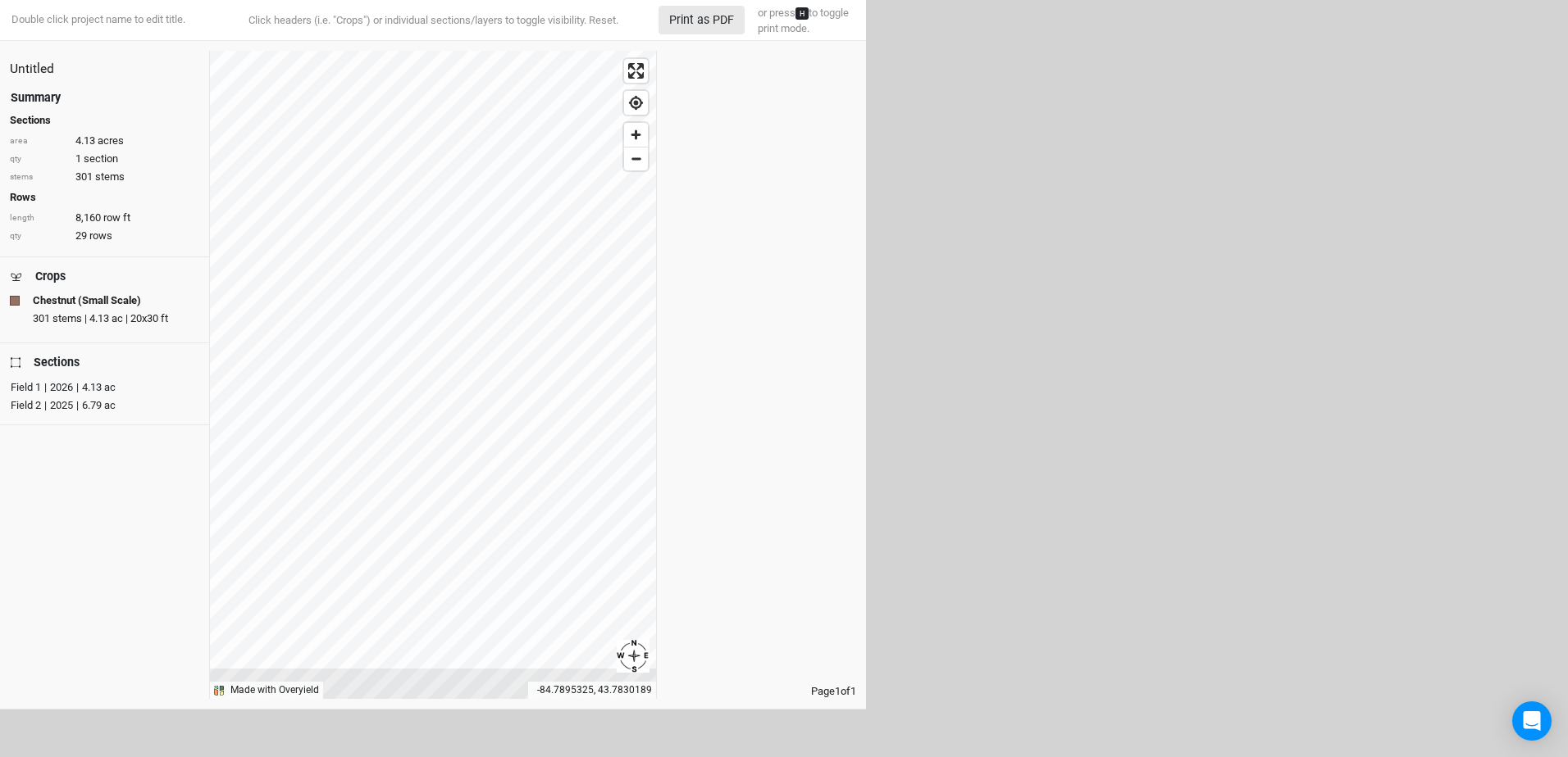
click at [79, 406] on div "|" at bounding box center [77, 406] width 2 height 17
click at [79, 406] on div "Field 2 | 2025" at bounding box center [101, 406] width 181 height 17
click at [65, 403] on div "| 2025 | 6.79 ac" at bounding box center [78, 406] width 75 height 17
click at [65, 403] on div "| 2025" at bounding box center [56, 406] width 32 height 17
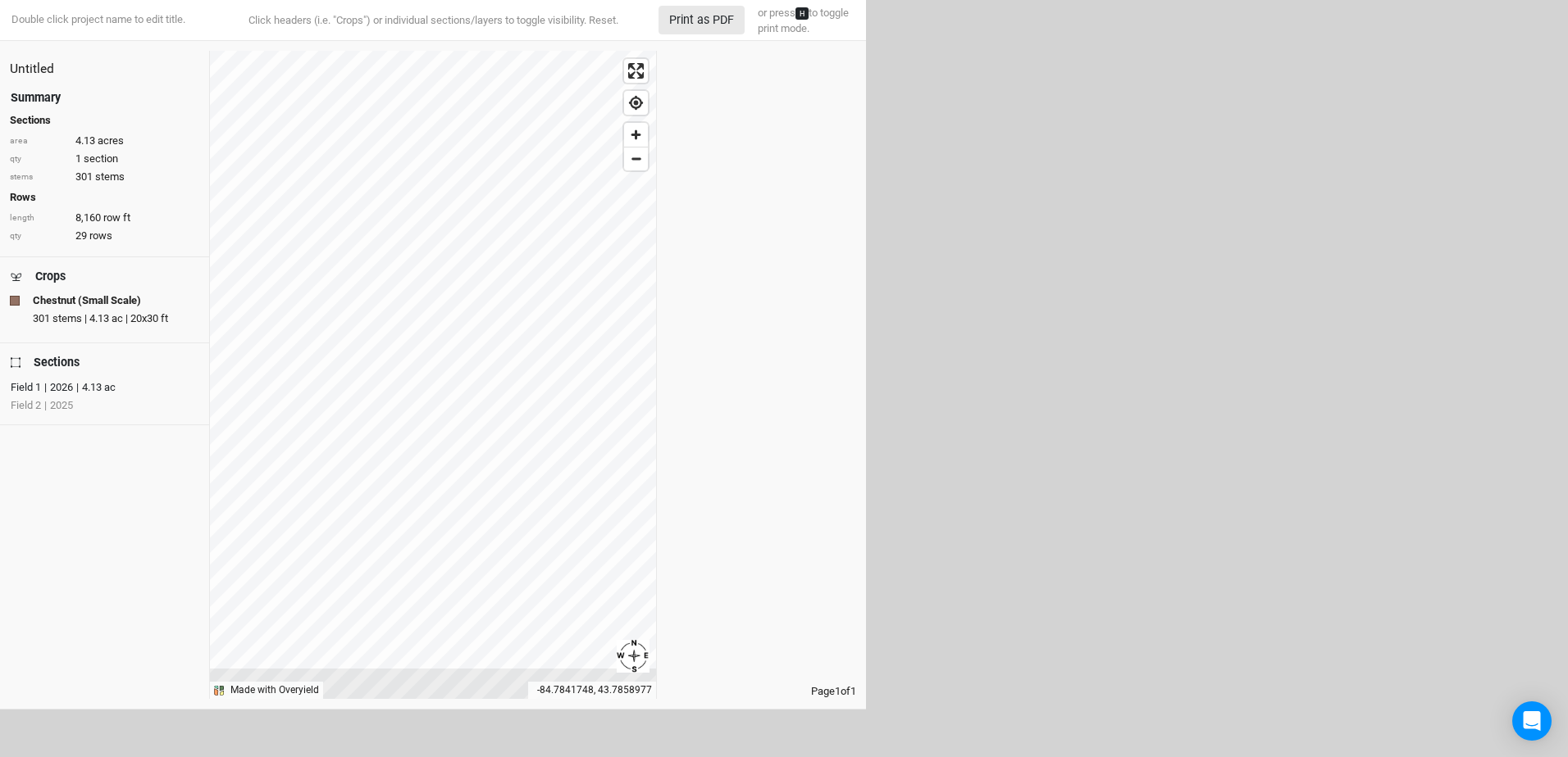
click at [65, 403] on div "| 2025" at bounding box center [56, 406] width 32 height 17
click at [705, 369] on div "Untitled Summary Sections area 0 acres qty 0 sections stems 0 stems Rows length…" at bounding box center [433, 374] width 866 height 649
